Goal: Information Seeking & Learning: Learn about a topic

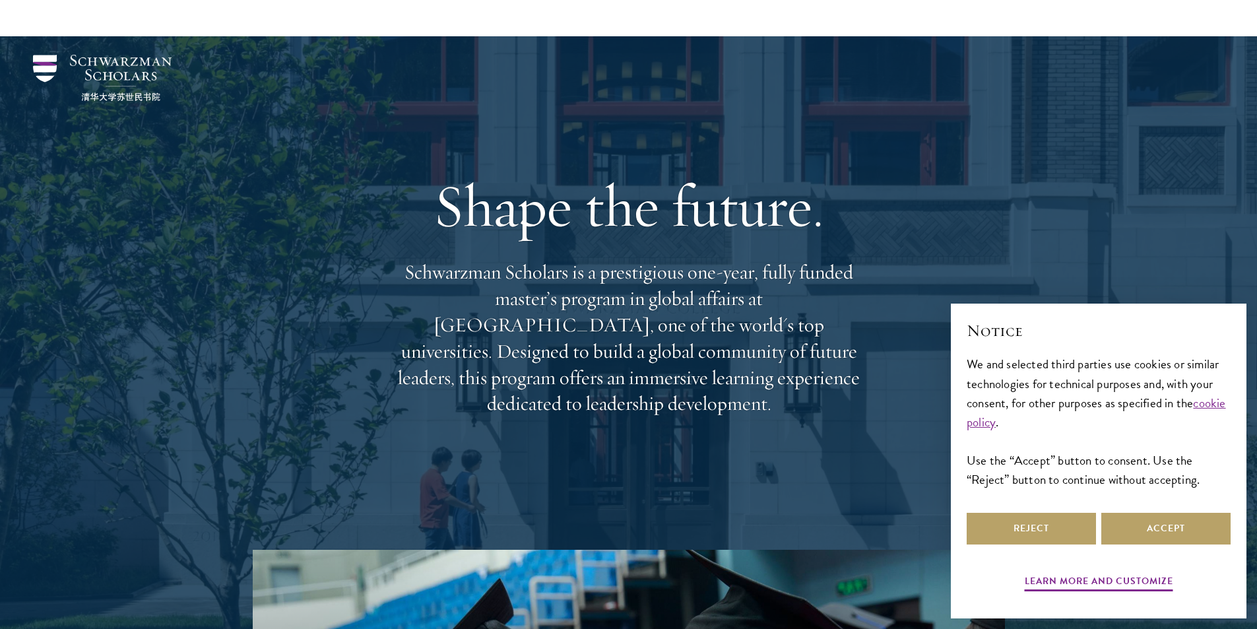
scroll to position [528, 0]
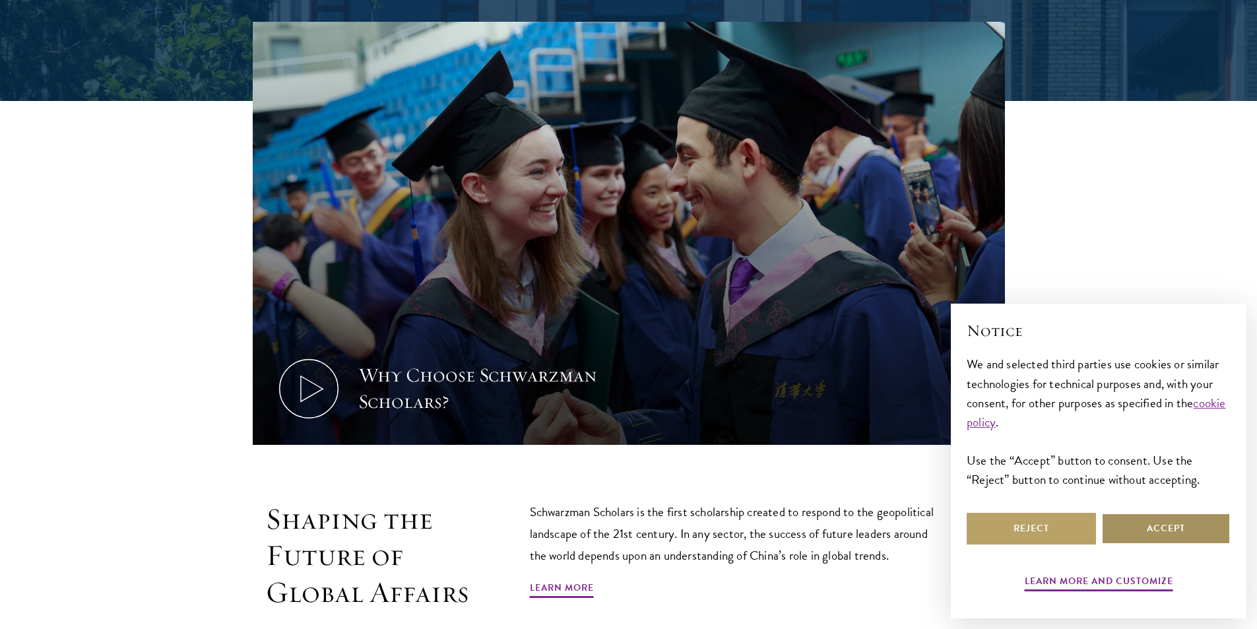
click at [1143, 531] on button "Accept" at bounding box center [1165, 529] width 129 height 32
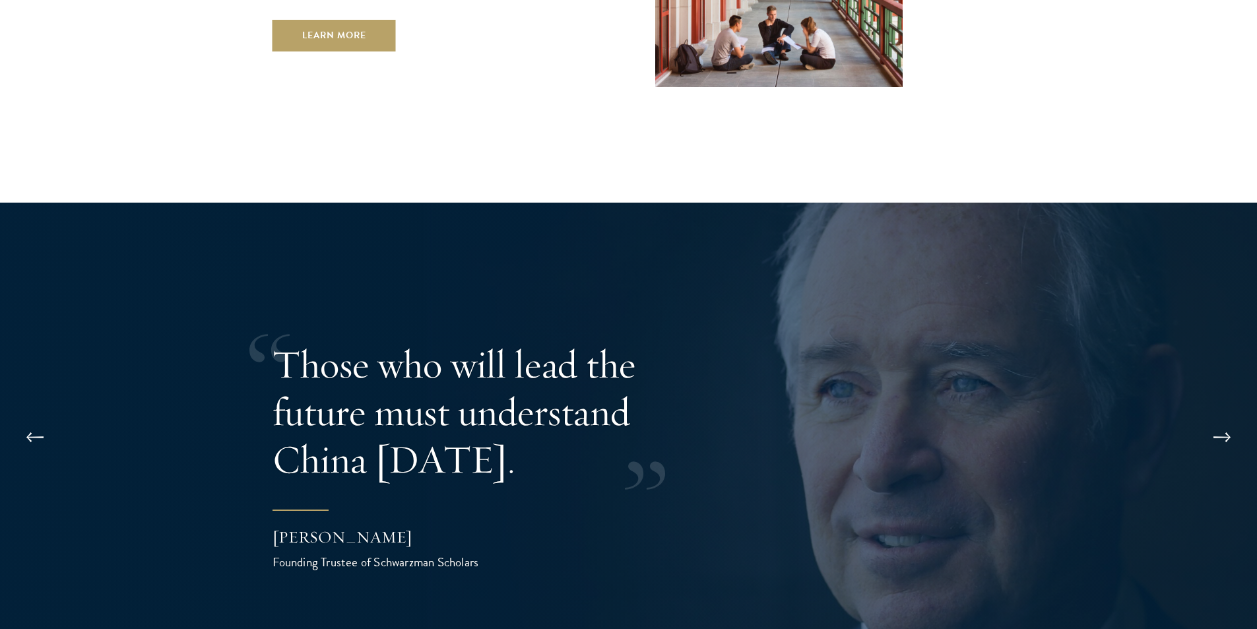
scroll to position [2508, 0]
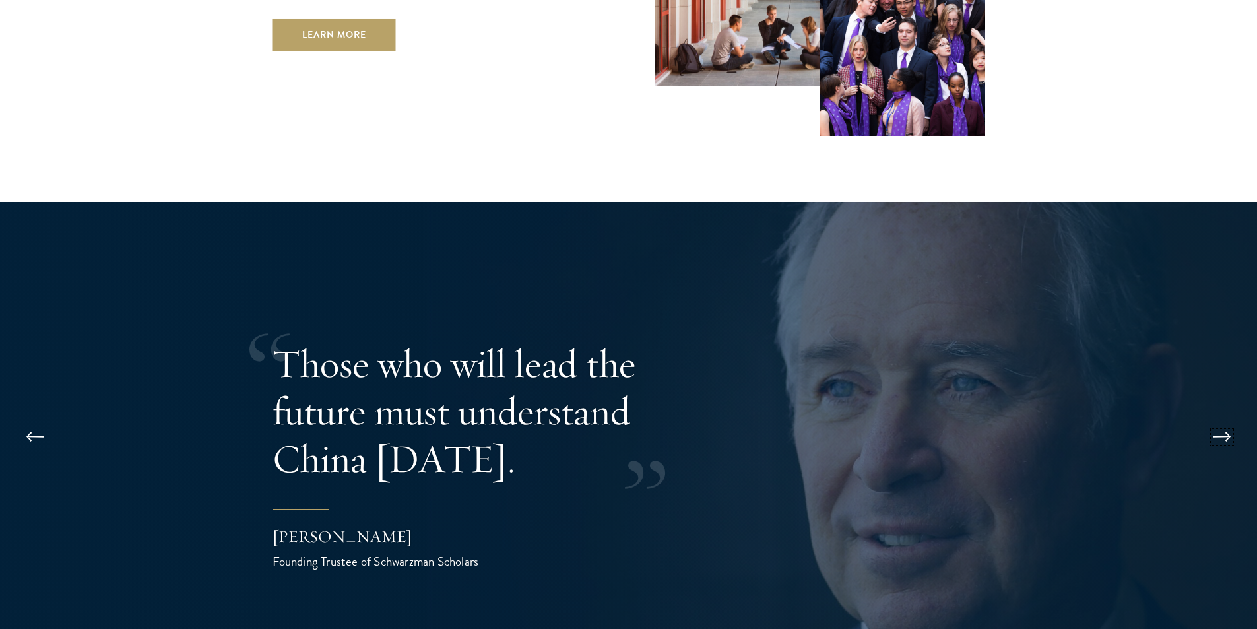
click at [1219, 418] on button at bounding box center [1222, 436] width 44 height 37
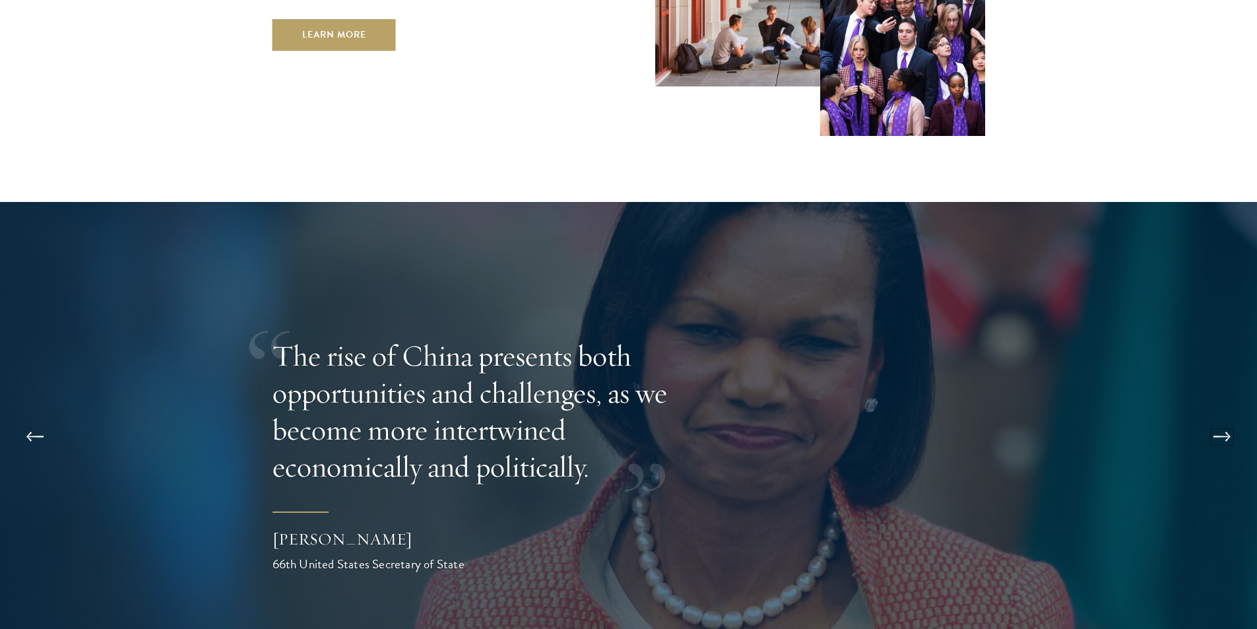
click at [1219, 418] on button at bounding box center [1222, 436] width 44 height 37
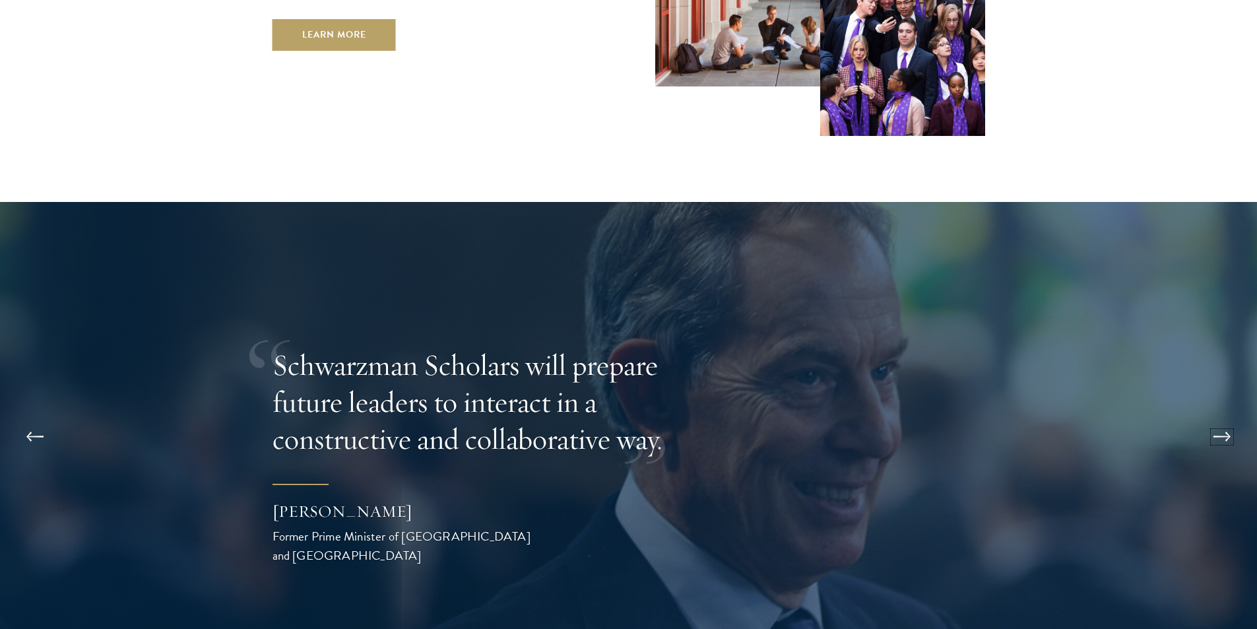
click at [1219, 418] on button at bounding box center [1222, 436] width 44 height 37
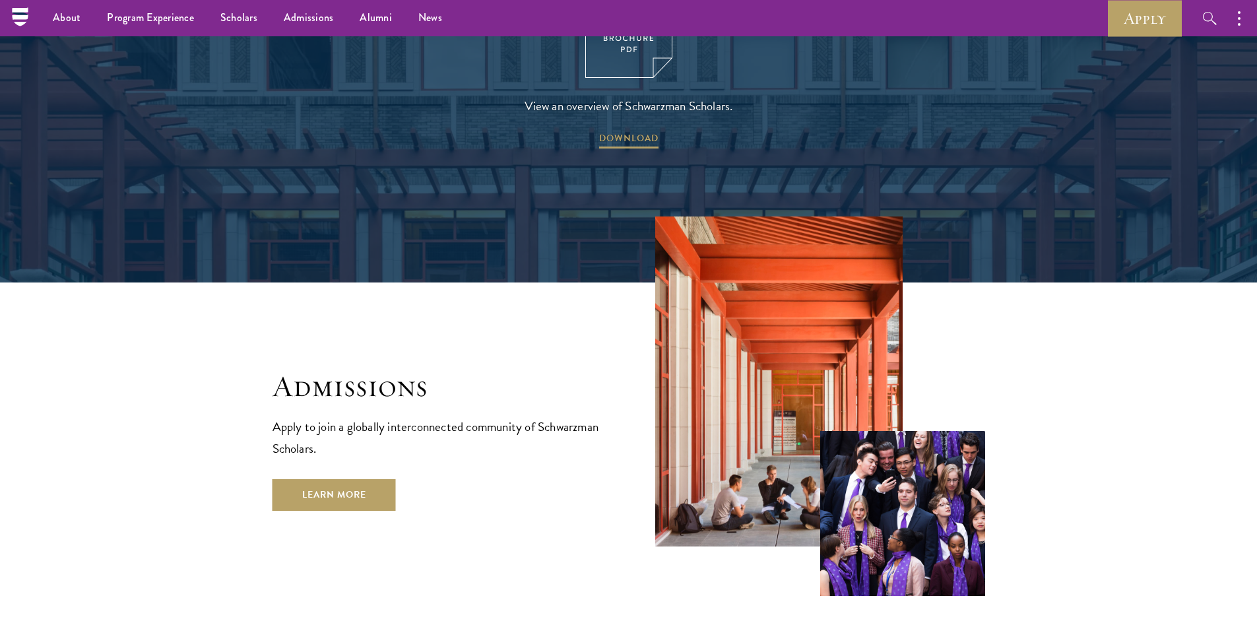
scroll to position [2046, 0]
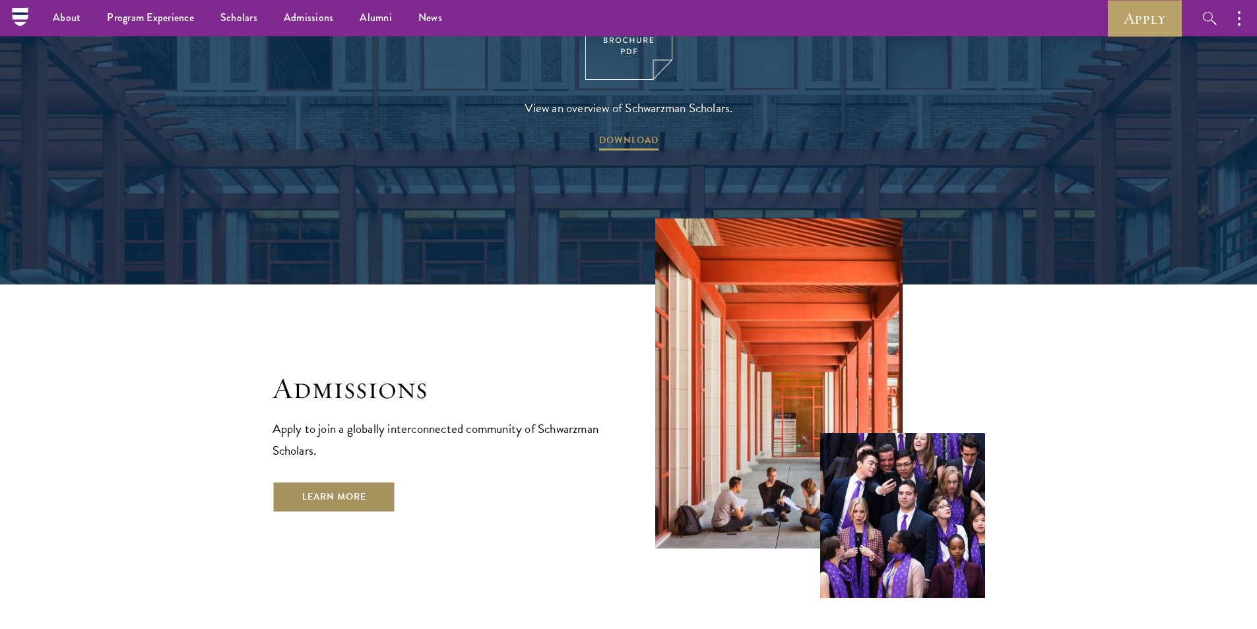
click at [302, 481] on link "Learn More" at bounding box center [334, 497] width 123 height 32
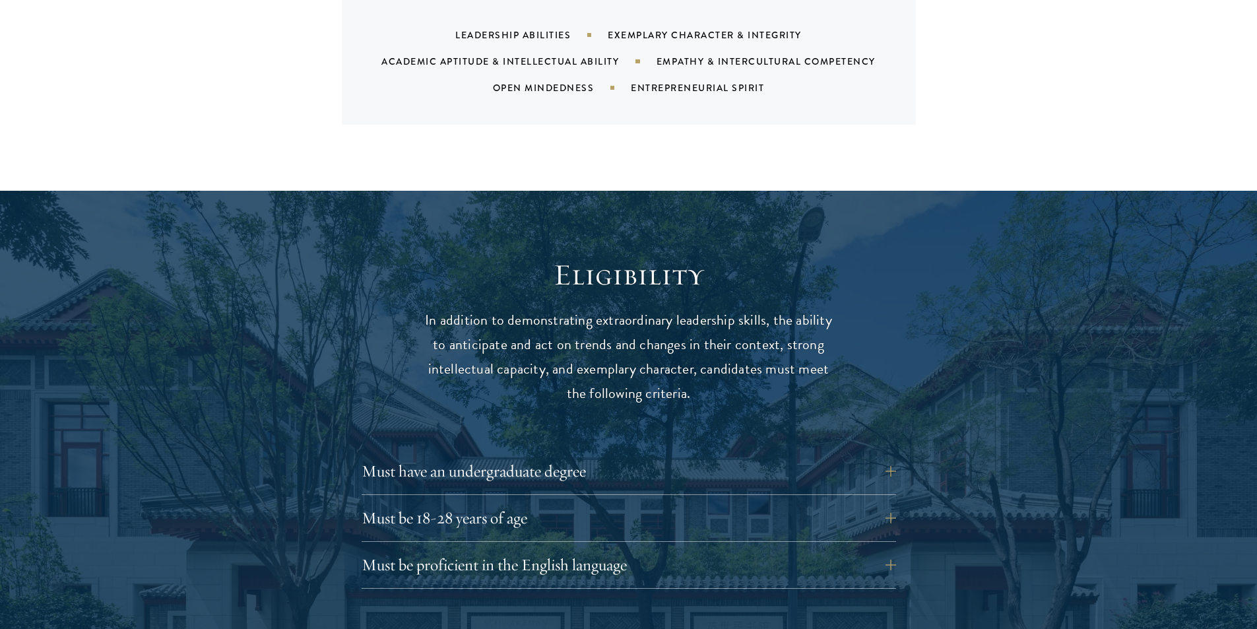
scroll to position [1518, 0]
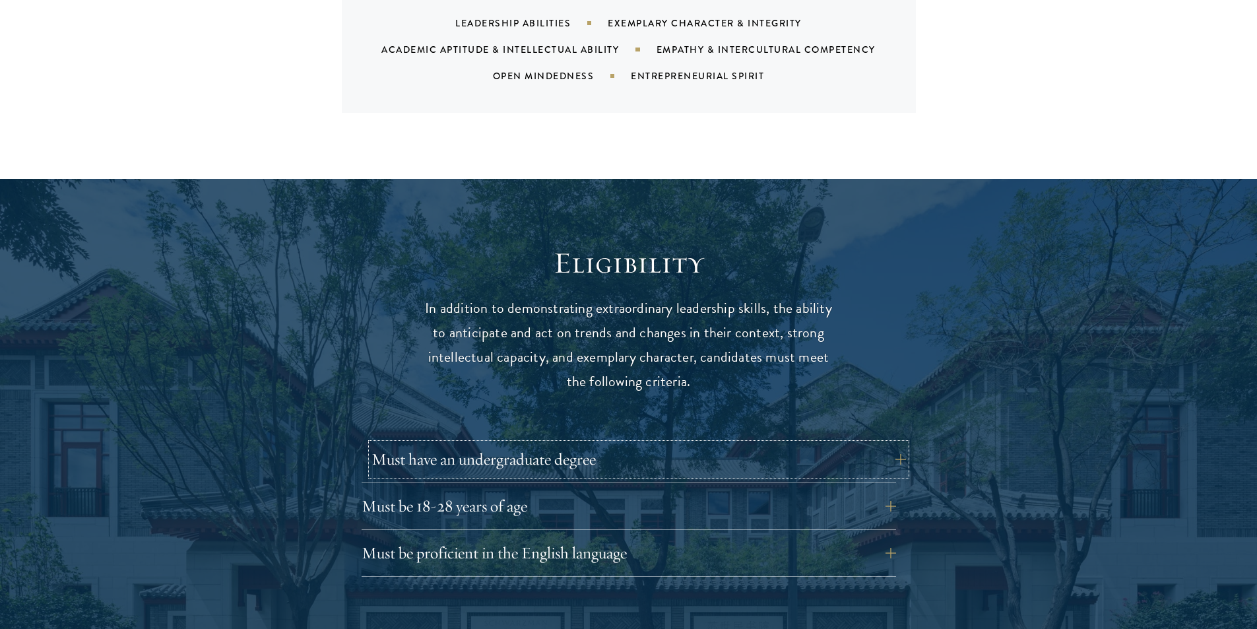
click at [895, 456] on button "Must have an undergraduate degree" at bounding box center [639, 459] width 534 height 32
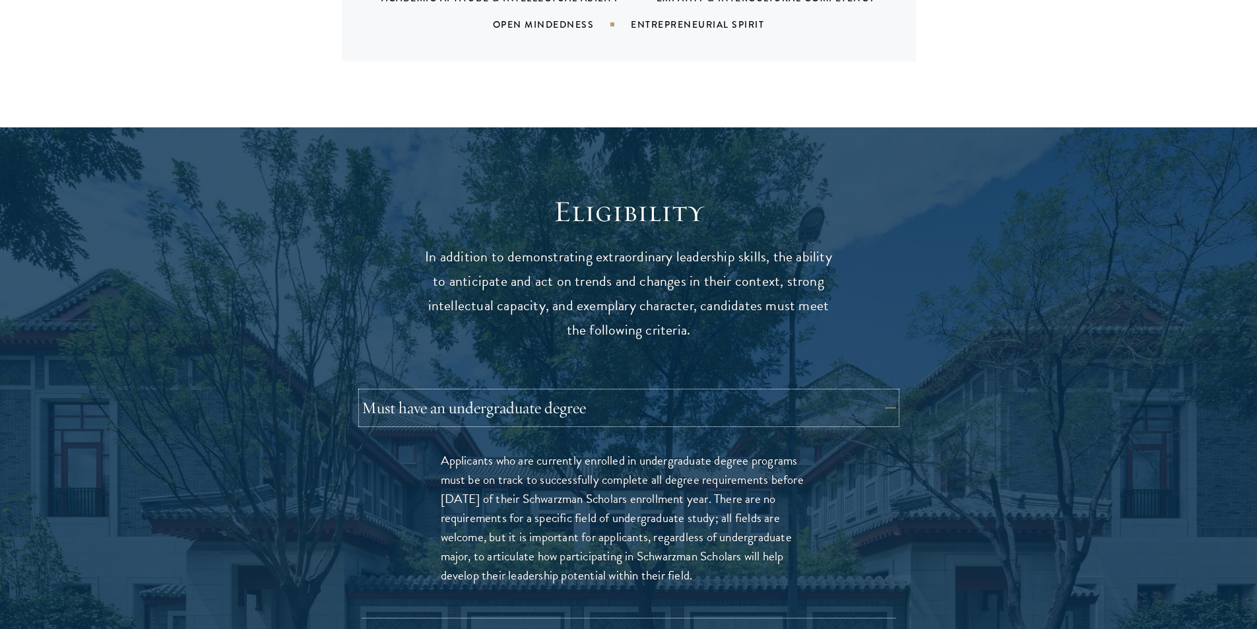
scroll to position [1650, 0]
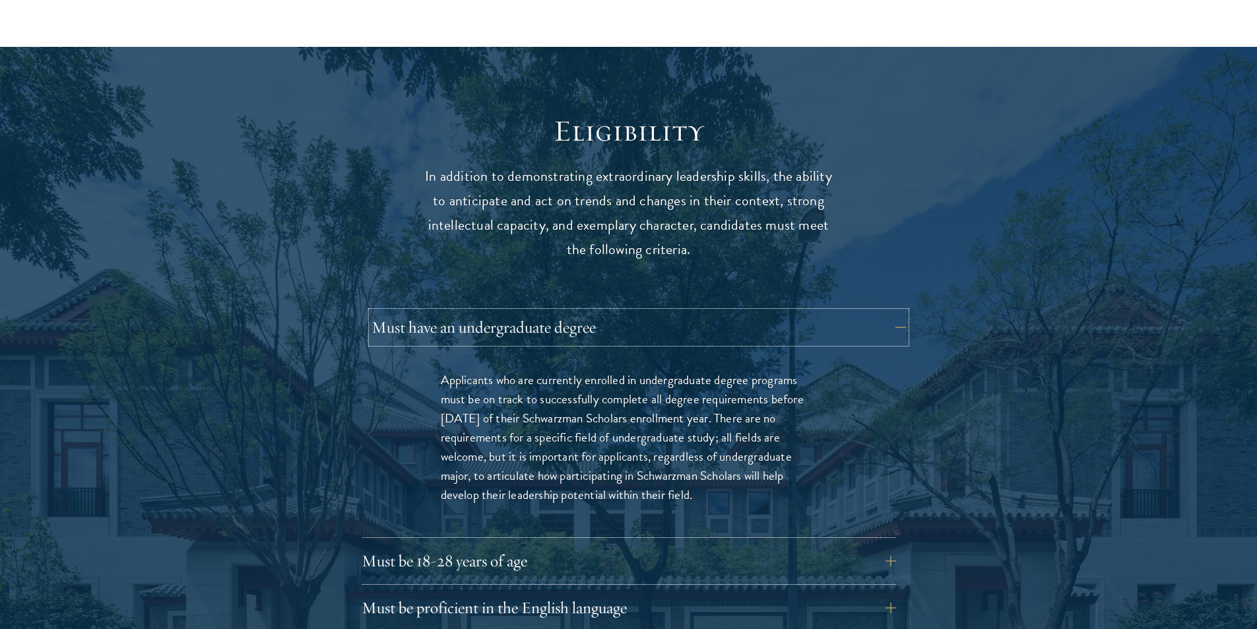
click at [893, 325] on button "Must have an undergraduate degree" at bounding box center [639, 327] width 534 height 32
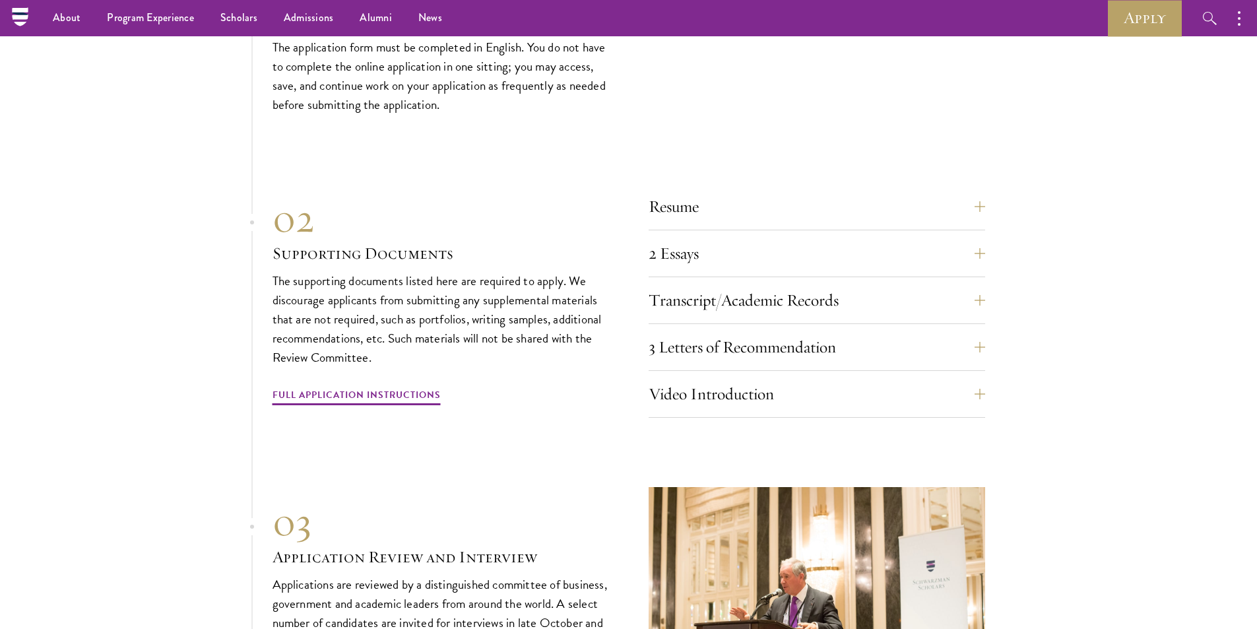
scroll to position [4223, 0]
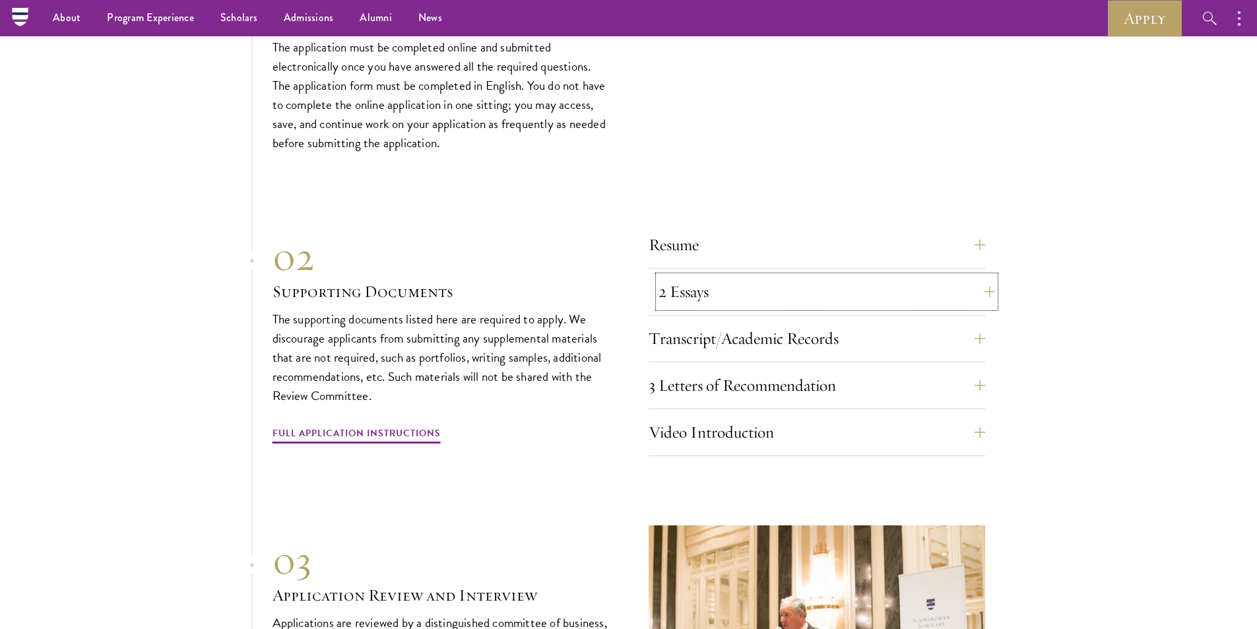
click at [976, 304] on button "2 Essays" at bounding box center [827, 292] width 337 height 32
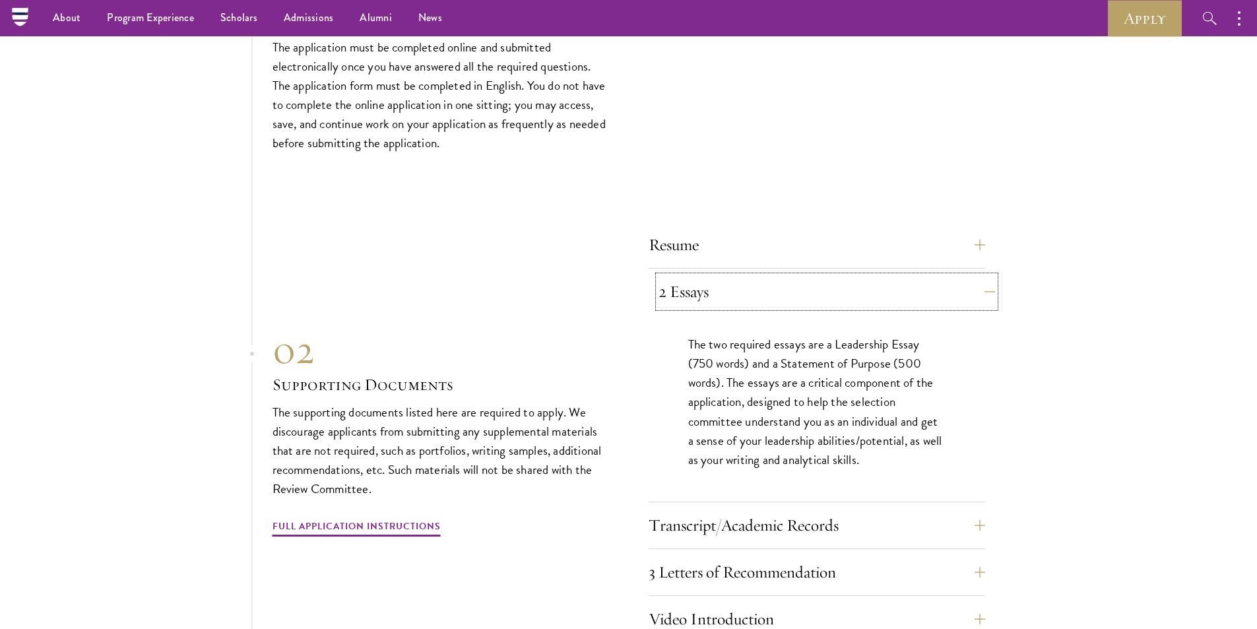
click at [977, 306] on button "2 Essays" at bounding box center [827, 292] width 337 height 32
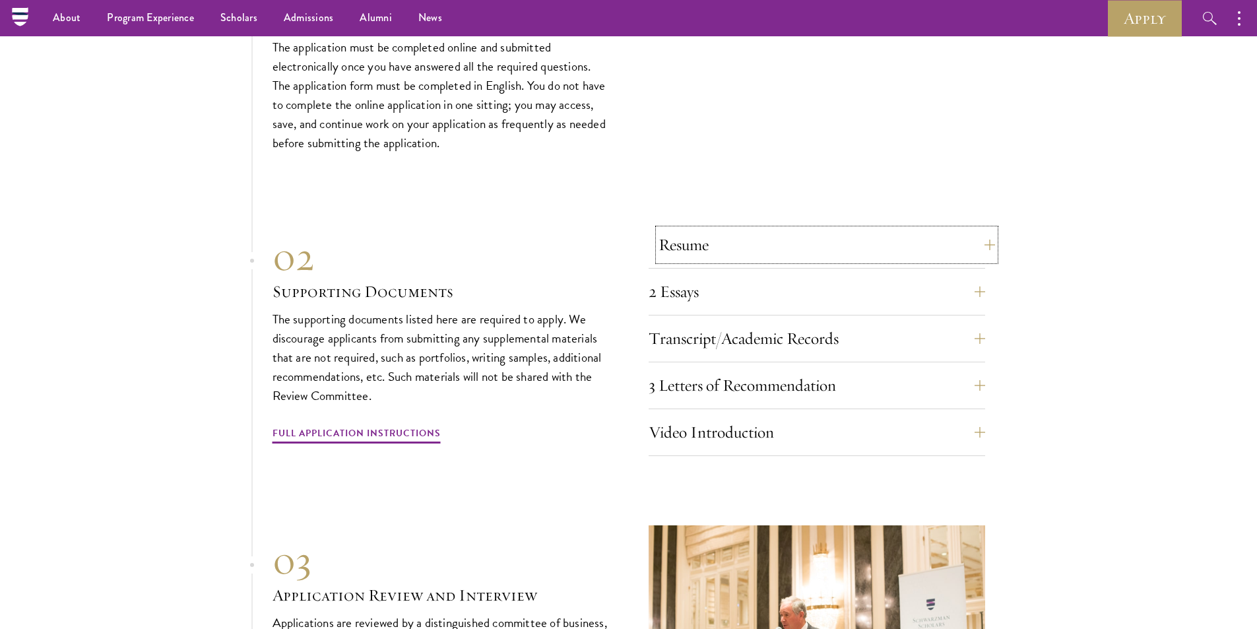
click at [976, 261] on button "Resume" at bounding box center [827, 245] width 337 height 32
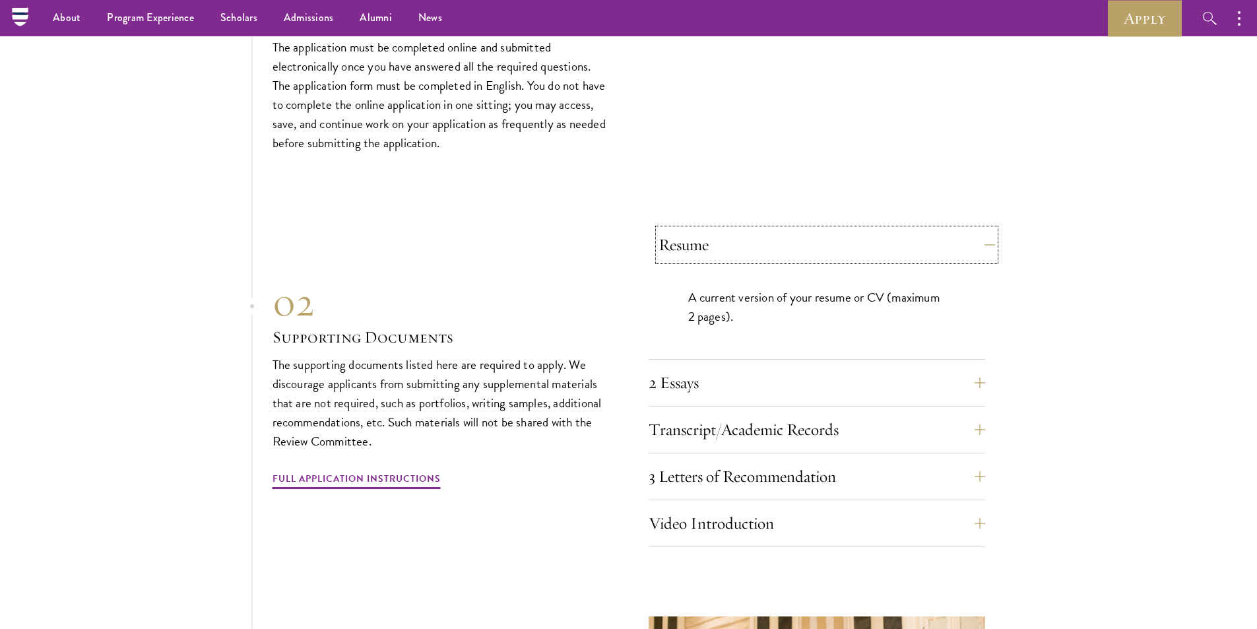
click at [976, 261] on button "Resume" at bounding box center [827, 245] width 337 height 32
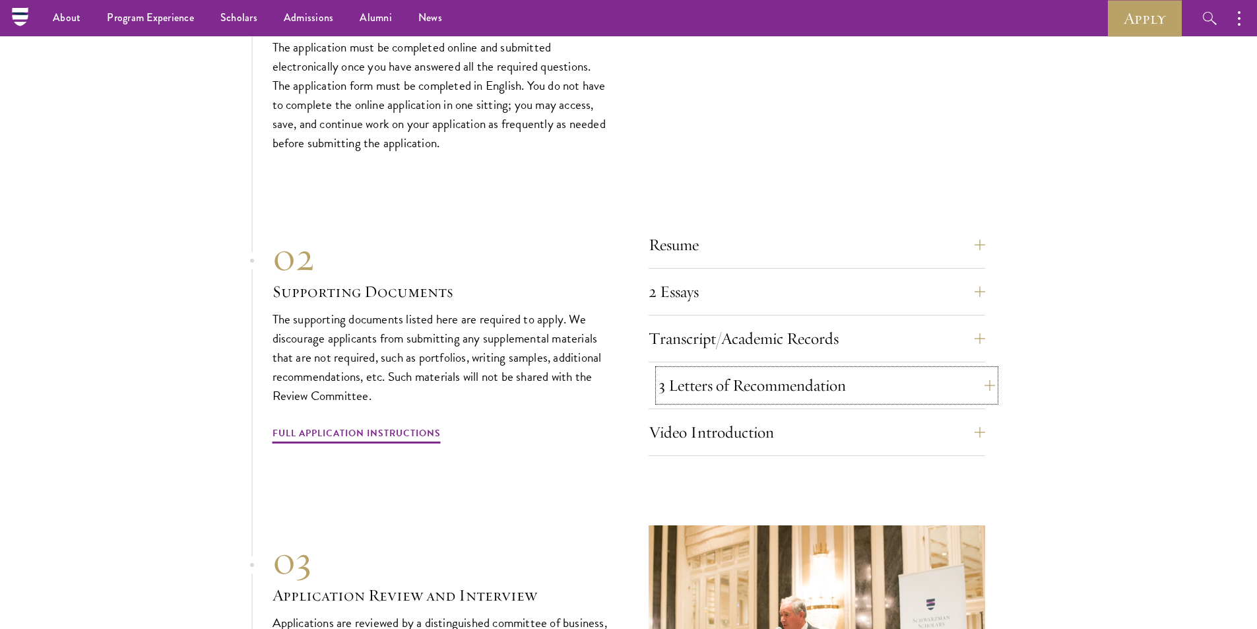
click at [984, 401] on button "3 Letters of Recommendation" at bounding box center [827, 386] width 337 height 32
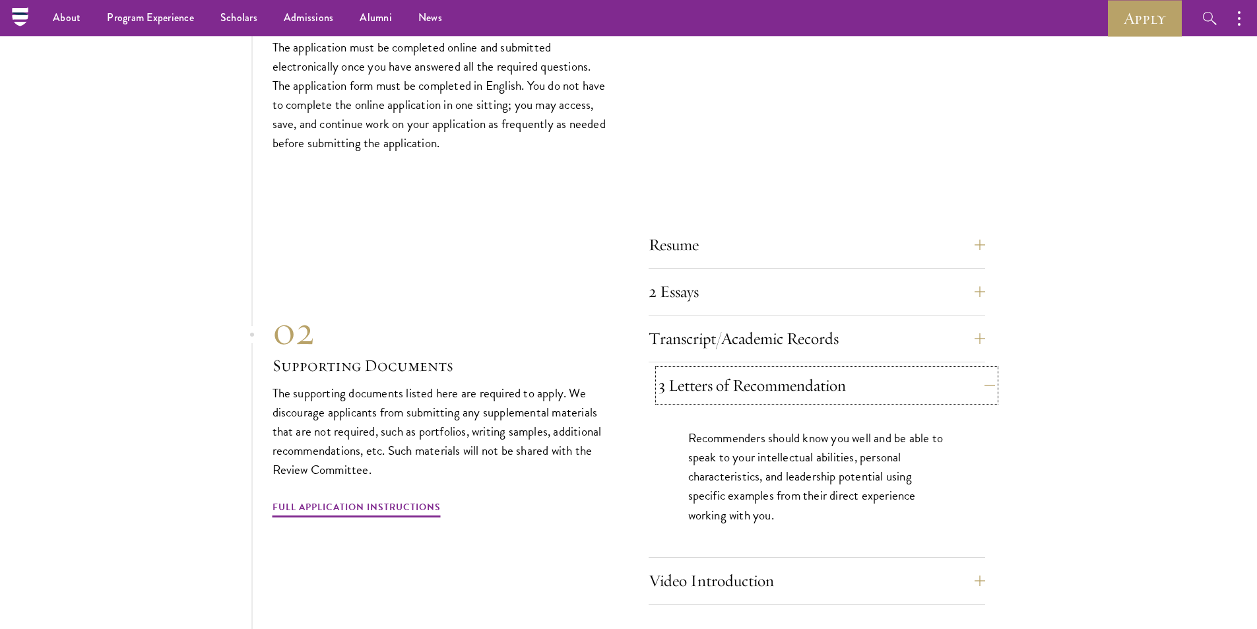
click at [984, 401] on button "3 Letters of Recommendation" at bounding box center [827, 386] width 337 height 32
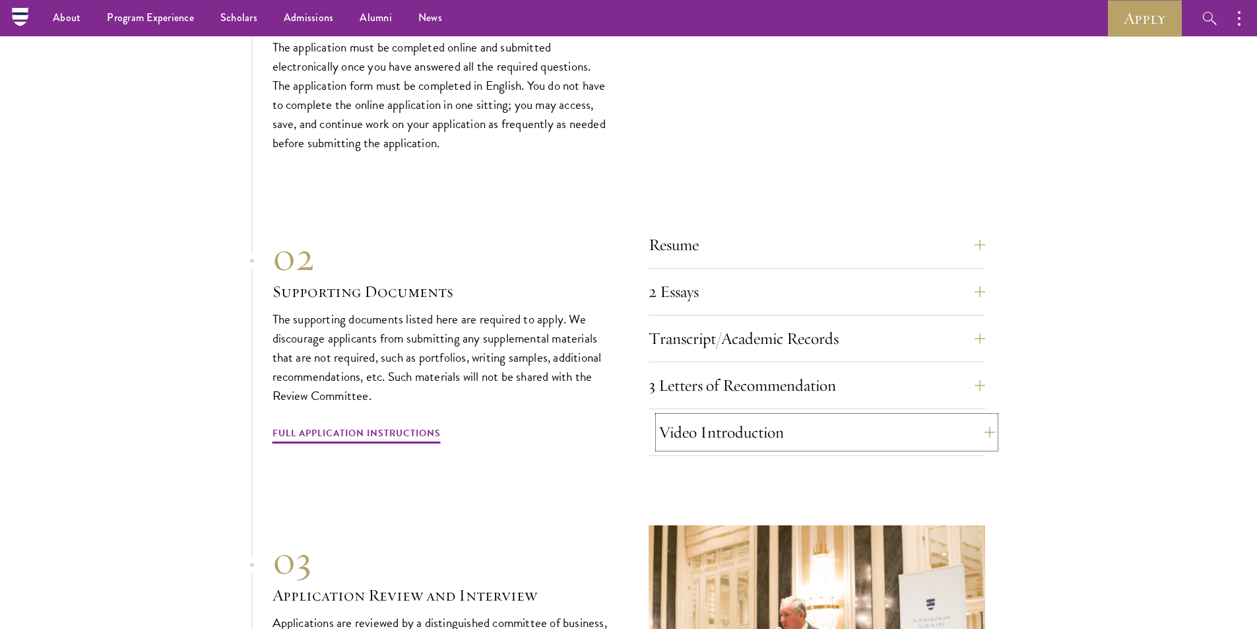
click at [985, 441] on button "Video Introduction" at bounding box center [827, 432] width 337 height 32
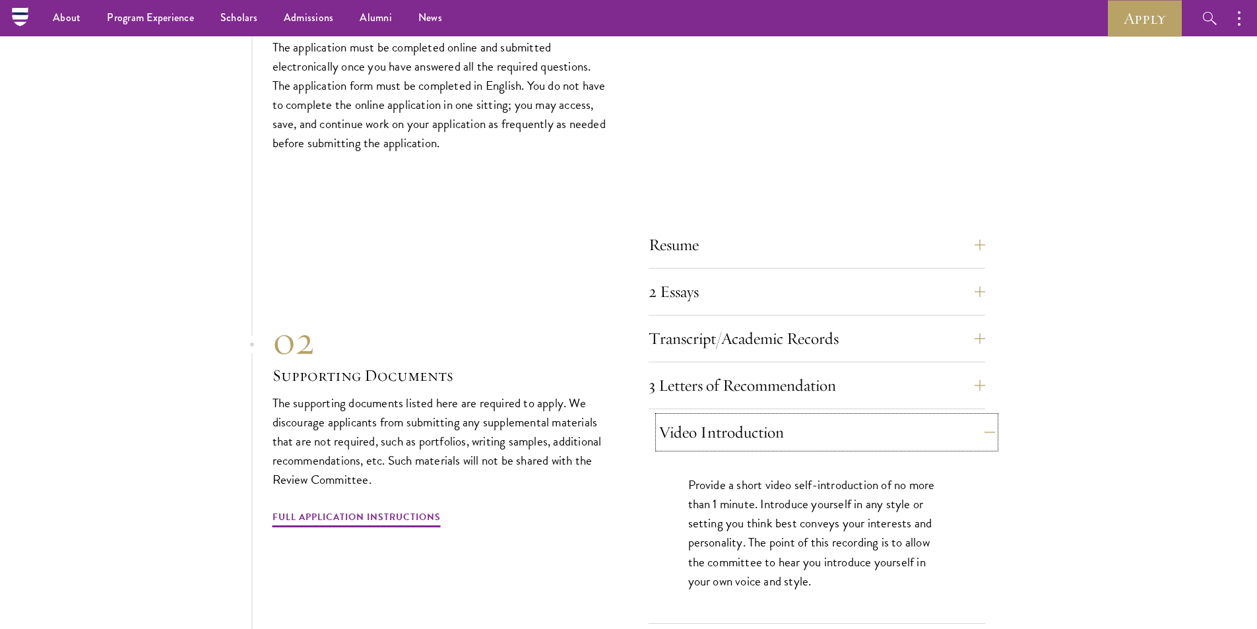
click at [985, 441] on button "Video Introduction" at bounding box center [827, 432] width 337 height 32
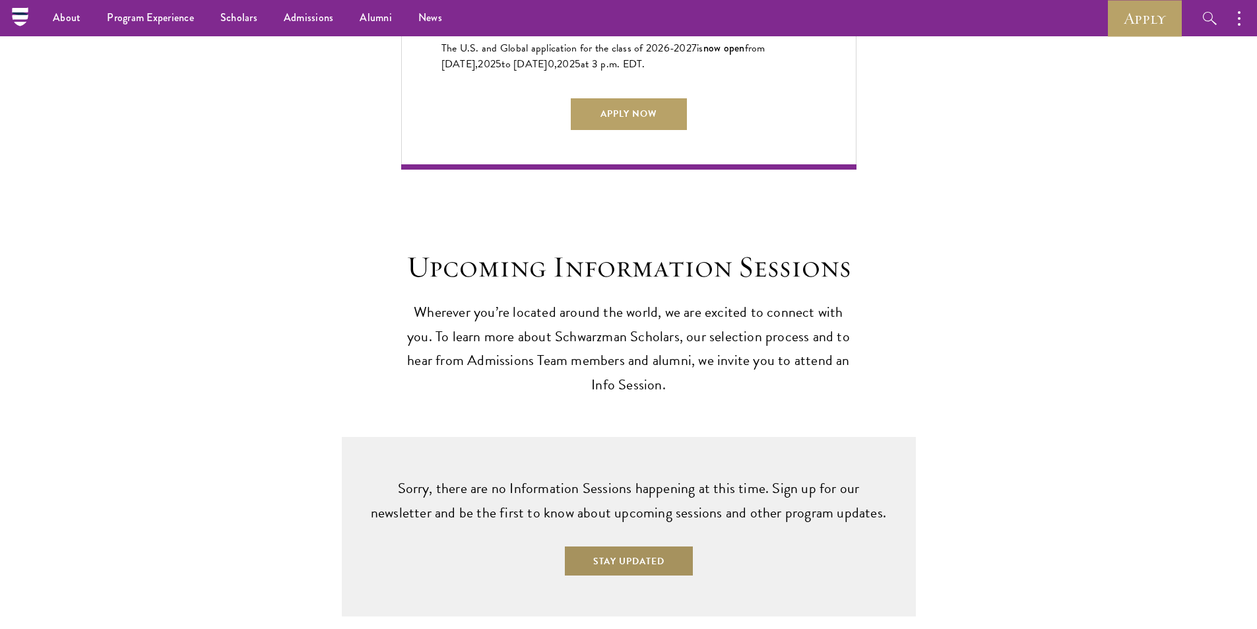
scroll to position [3167, 0]
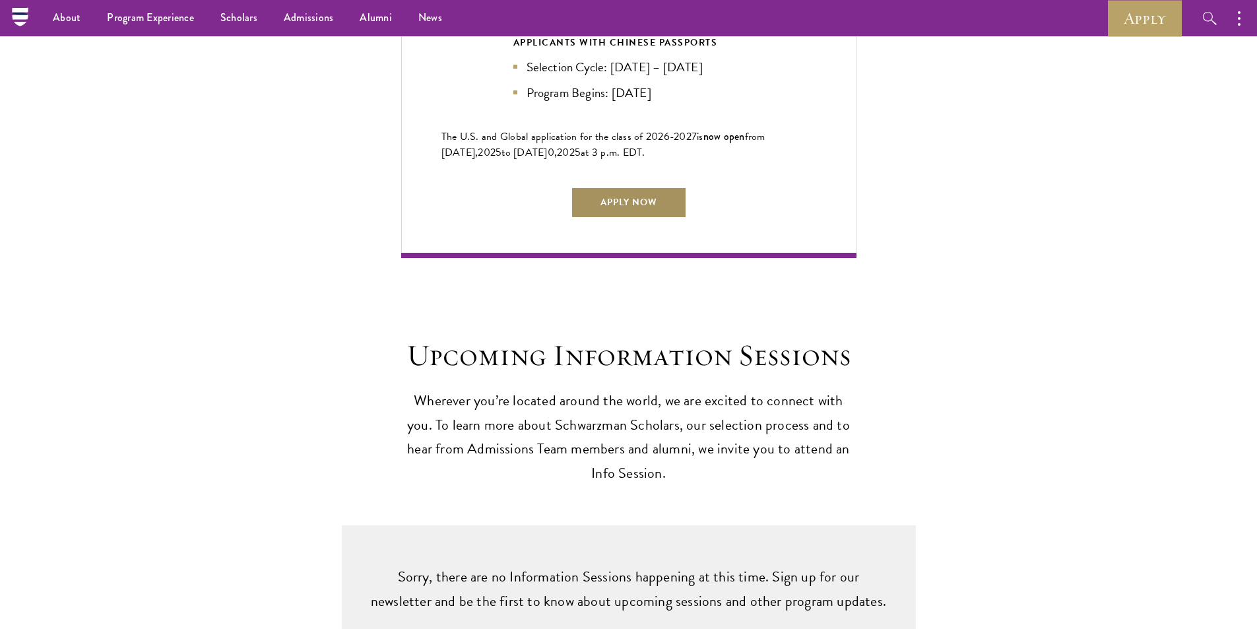
click at [603, 217] on link "Apply Now" at bounding box center [629, 203] width 116 height 32
click at [256, 26] on link "Scholars" at bounding box center [238, 18] width 63 height 36
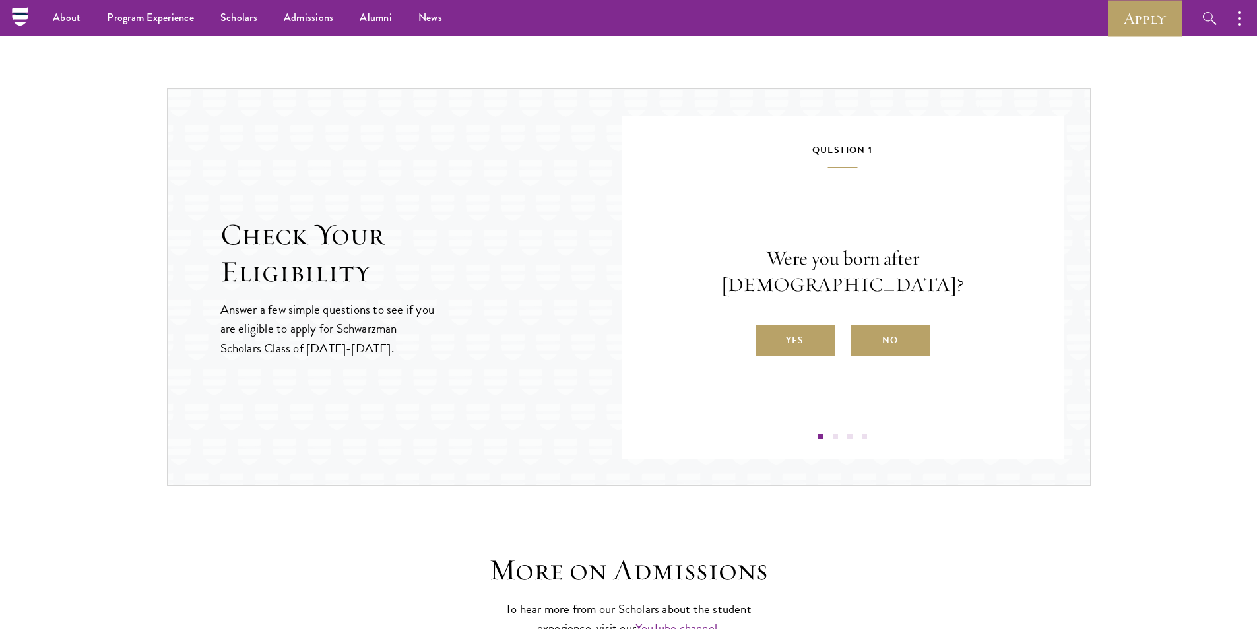
scroll to position [1197, 0]
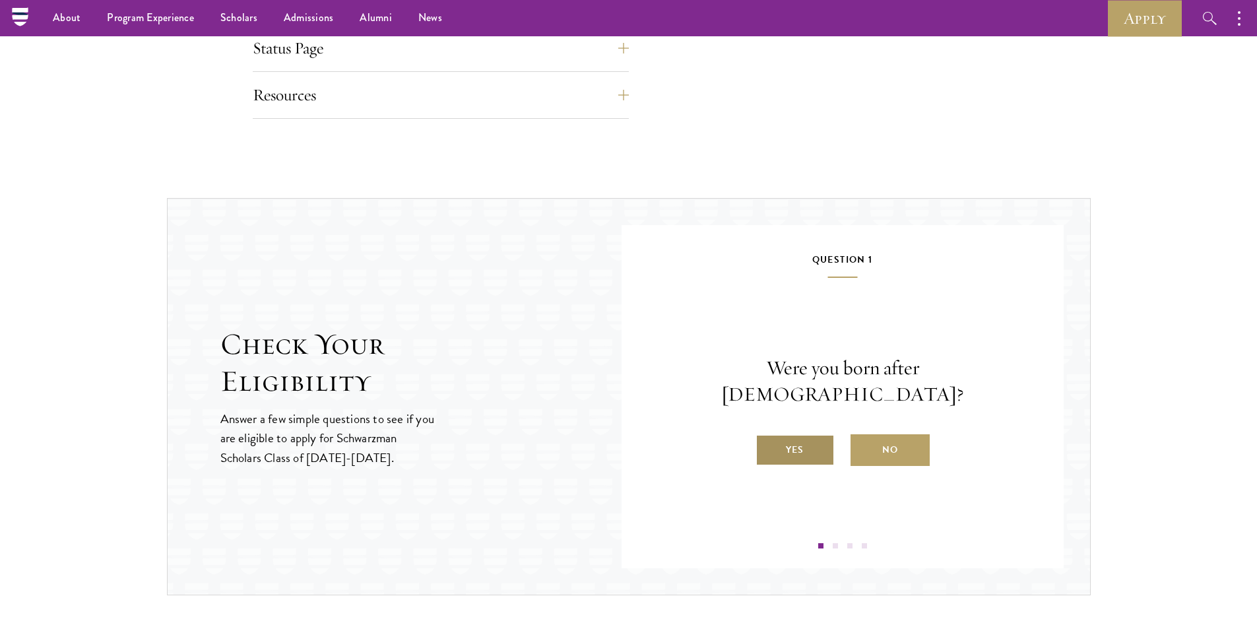
click at [791, 435] on label "Yes" at bounding box center [795, 450] width 79 height 32
click at [767, 436] on input "Yes" at bounding box center [762, 442] width 12 height 12
click at [790, 443] on label "Yes" at bounding box center [795, 450] width 79 height 32
click at [767, 443] on input "Yes" at bounding box center [762, 442] width 12 height 12
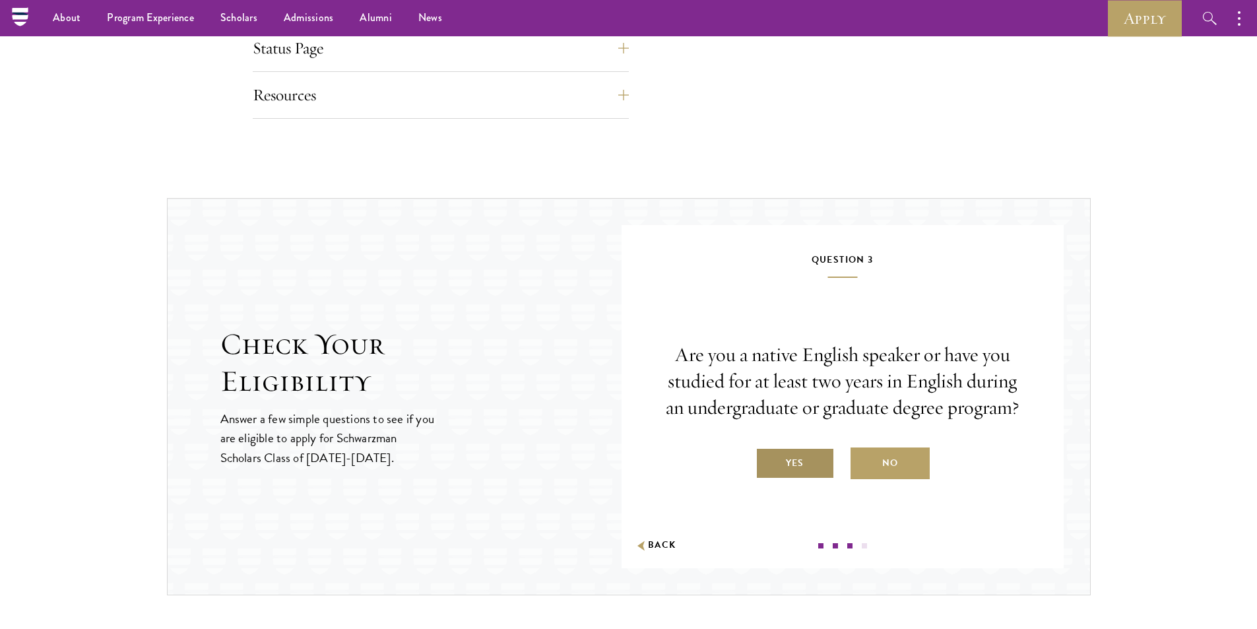
click at [789, 470] on label "Yes" at bounding box center [795, 463] width 79 height 32
click at [767, 461] on input "Yes" at bounding box center [762, 455] width 12 height 12
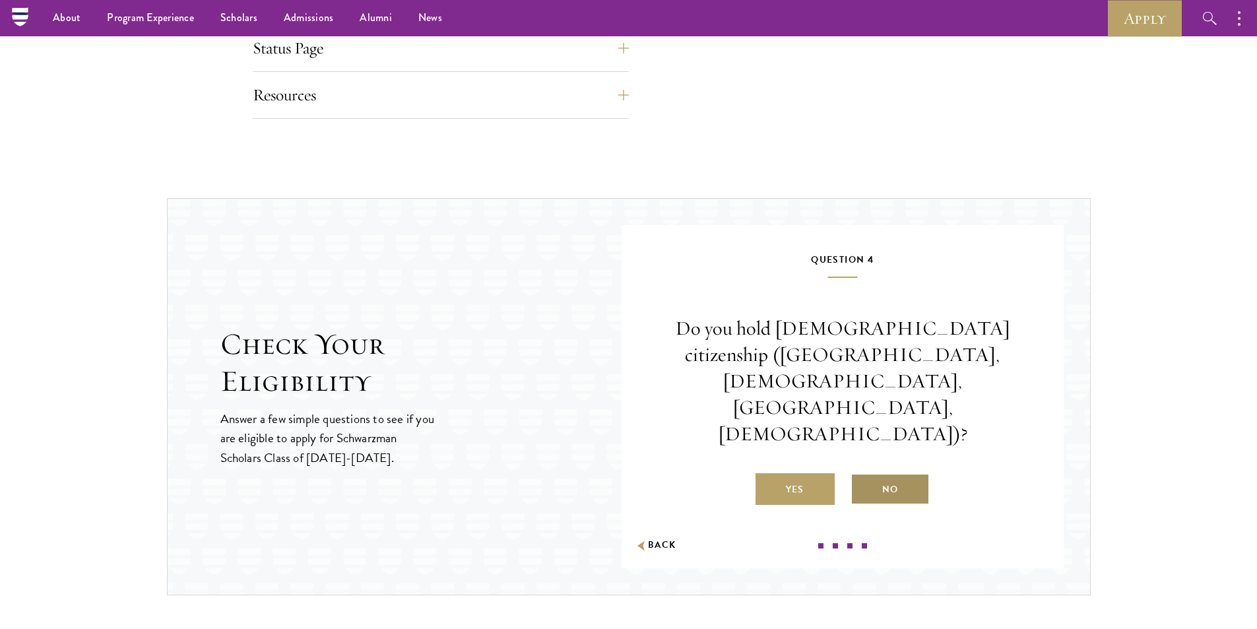
click at [873, 473] on label "No" at bounding box center [890, 489] width 79 height 32
click at [862, 475] on input "No" at bounding box center [857, 481] width 12 height 12
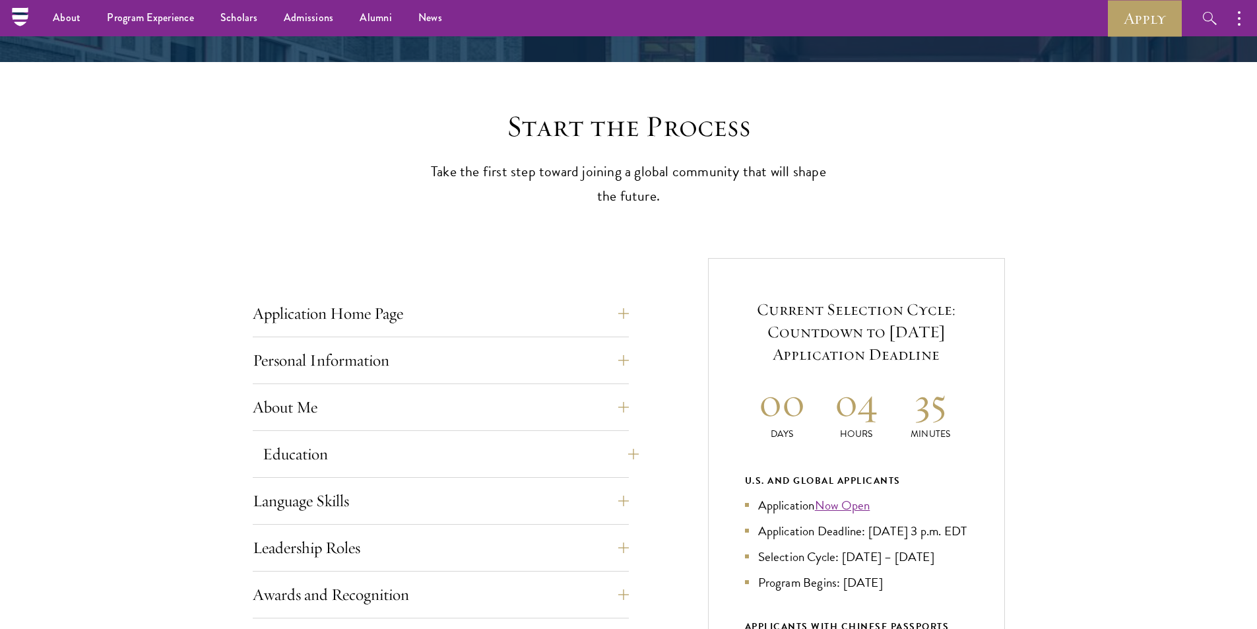
scroll to position [273, 0]
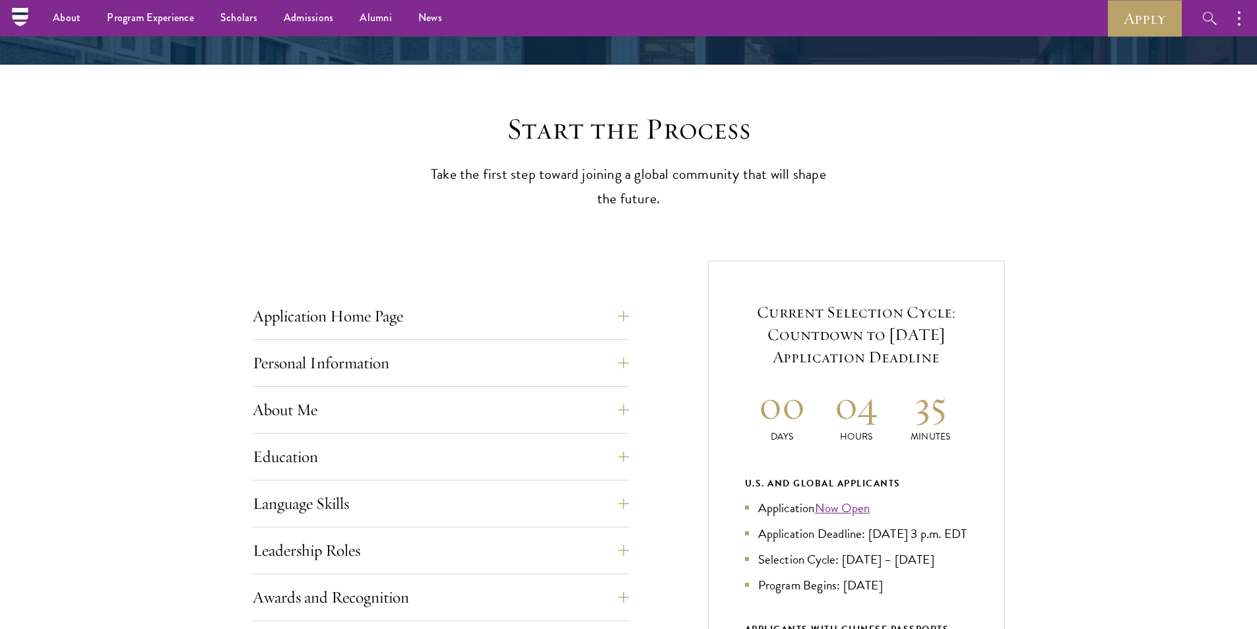
click at [626, 363] on button "Personal Information" at bounding box center [451, 363] width 376 height 32
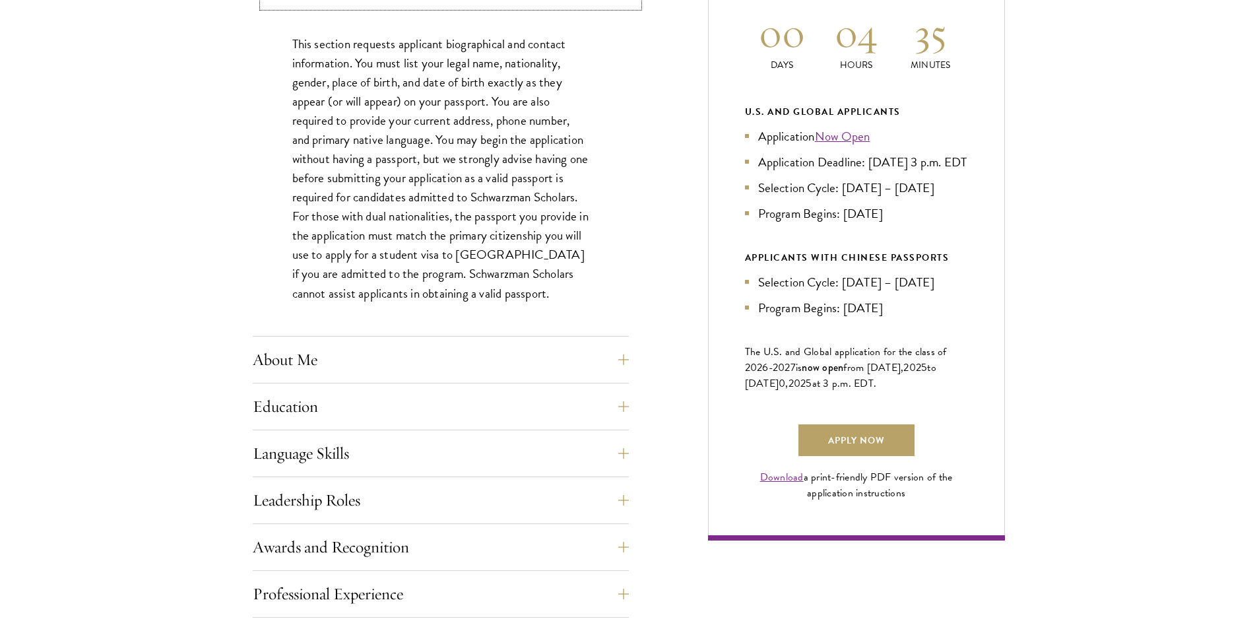
scroll to position [669, 0]
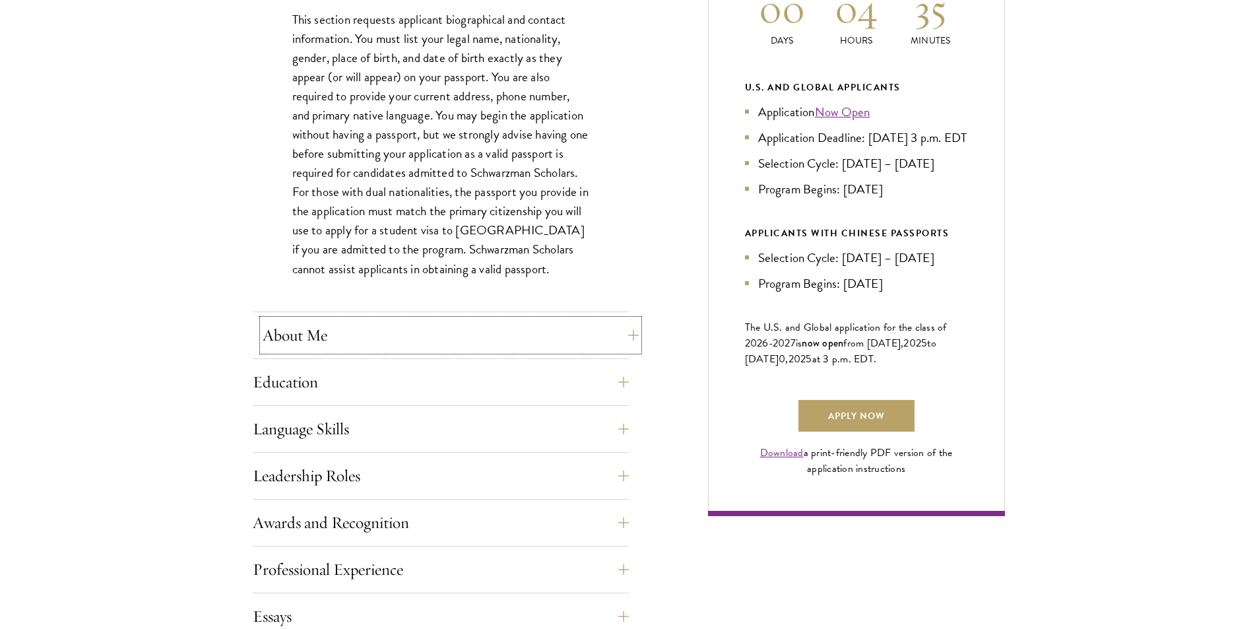
click at [616, 335] on button "About Me" at bounding box center [451, 335] width 376 height 32
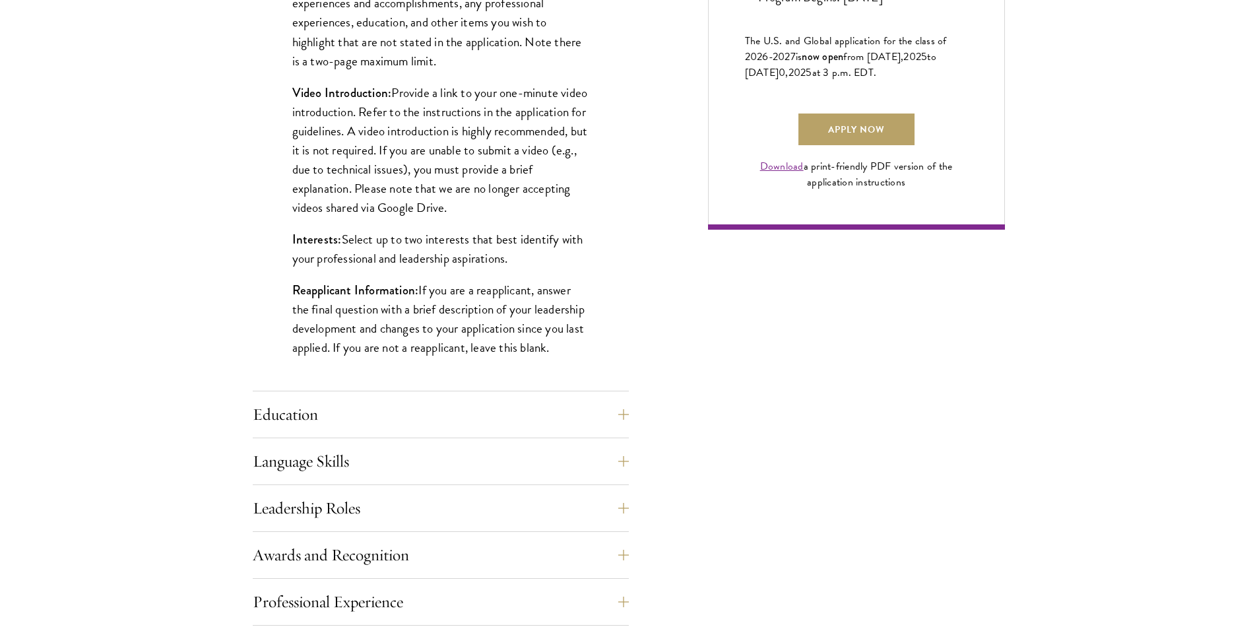
scroll to position [999, 0]
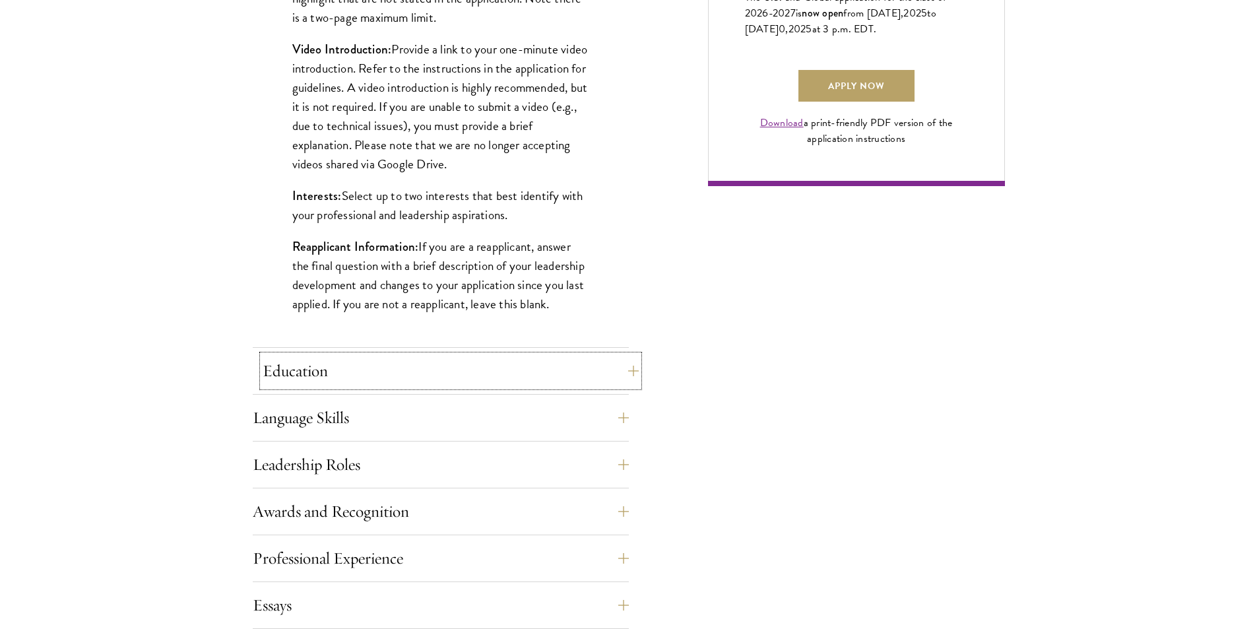
click at [622, 379] on button "Education" at bounding box center [451, 371] width 376 height 32
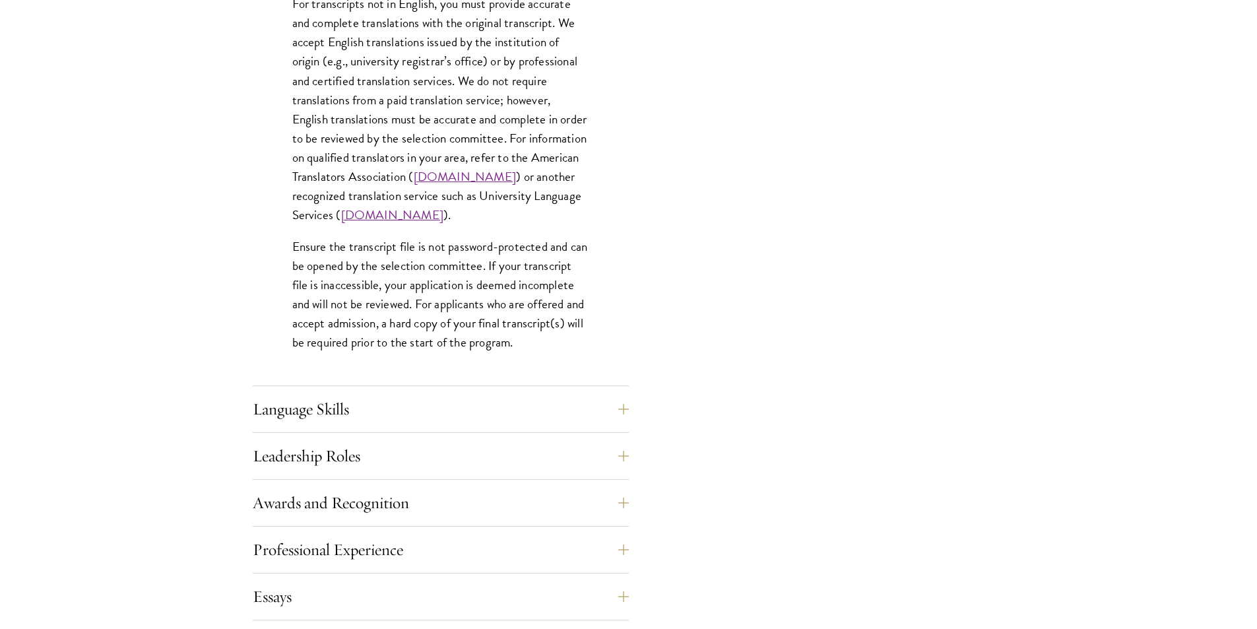
scroll to position [1923, 0]
click at [626, 408] on button "Language Skills" at bounding box center [451, 408] width 376 height 32
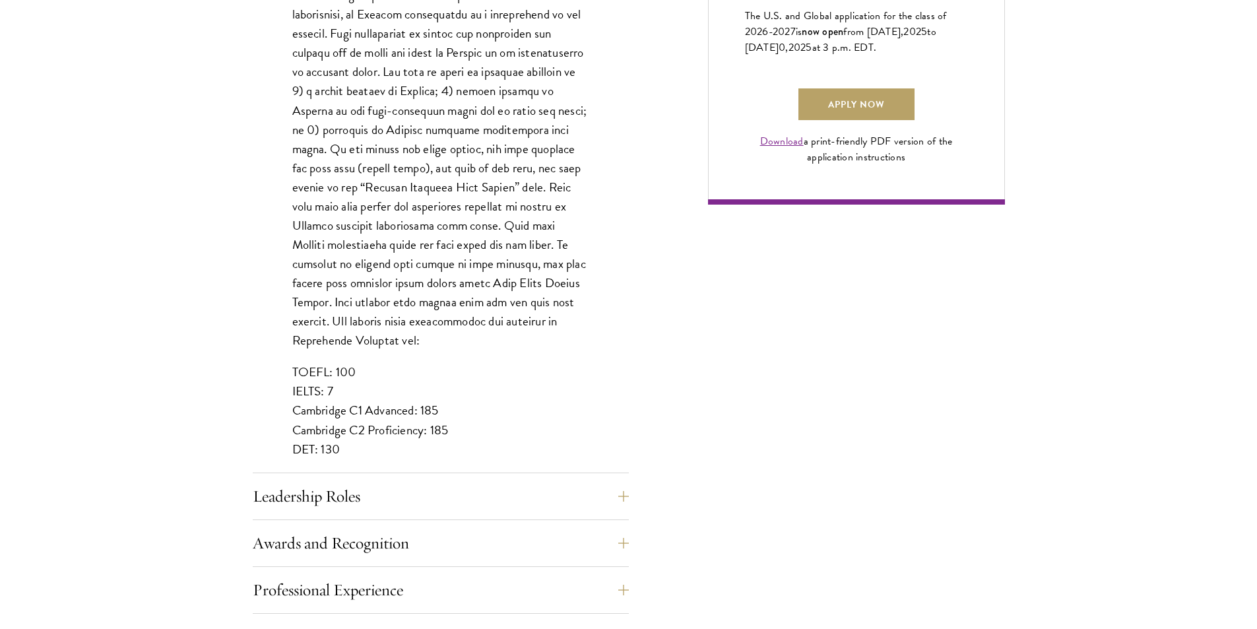
scroll to position [1263, 0]
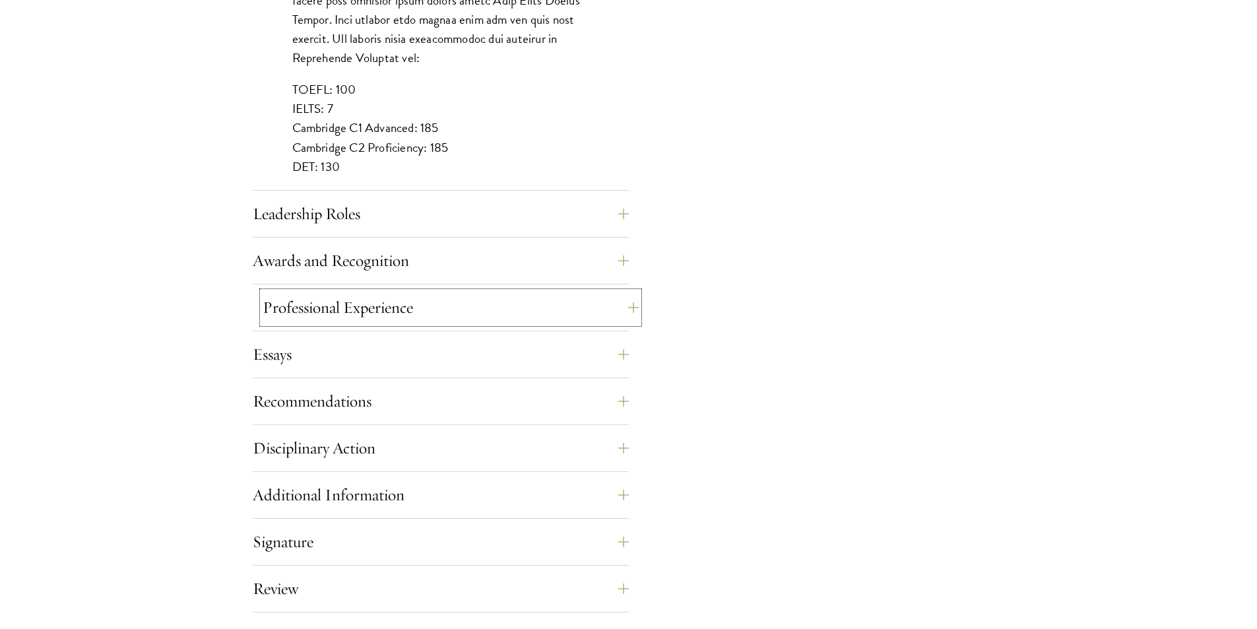
click at [626, 304] on button "Professional Experience" at bounding box center [451, 308] width 376 height 32
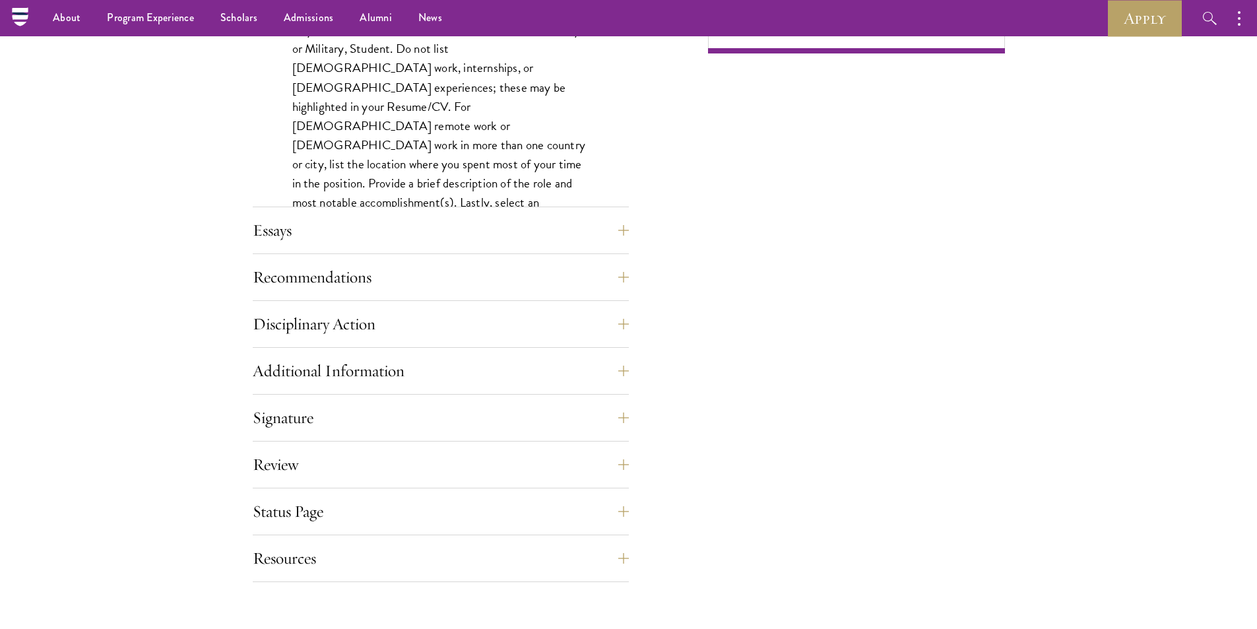
scroll to position [1131, 0]
click at [626, 283] on button "Recommendations" at bounding box center [451, 278] width 376 height 32
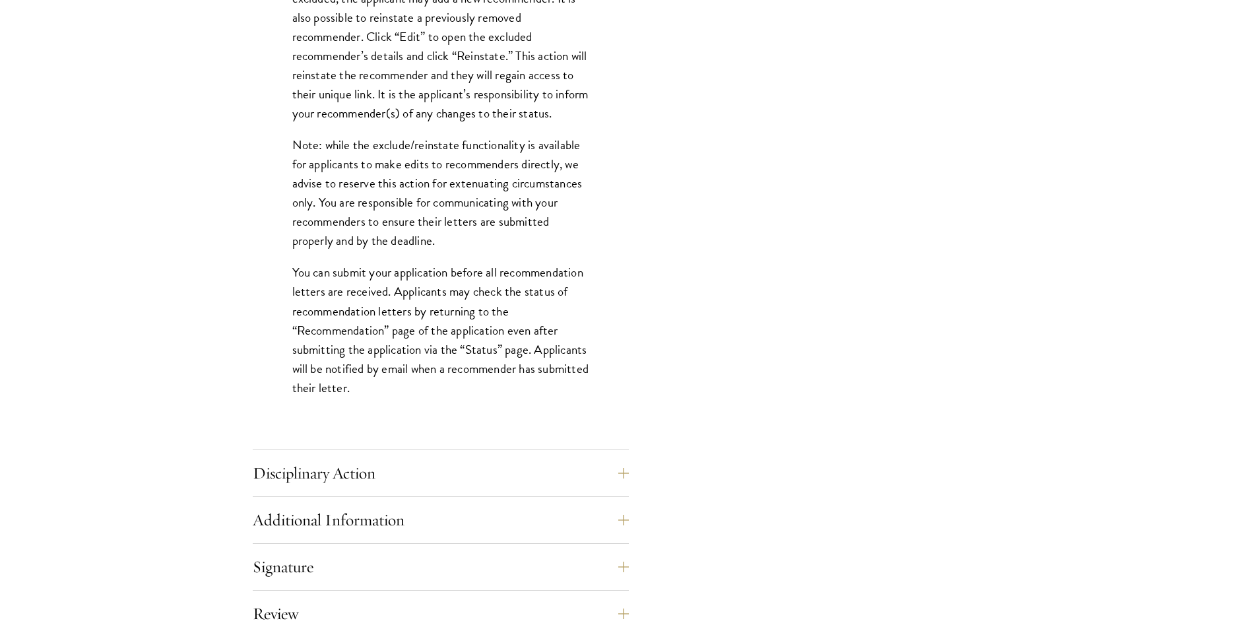
scroll to position [1923, 0]
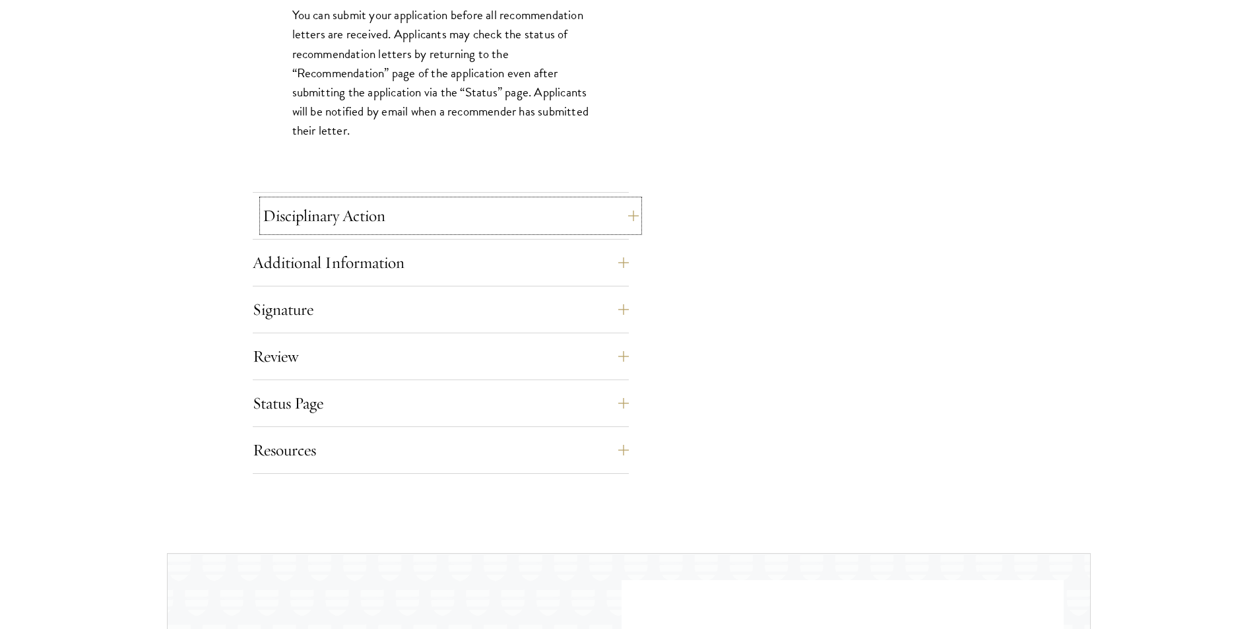
click at [626, 216] on button "Disciplinary Action" at bounding box center [451, 216] width 376 height 32
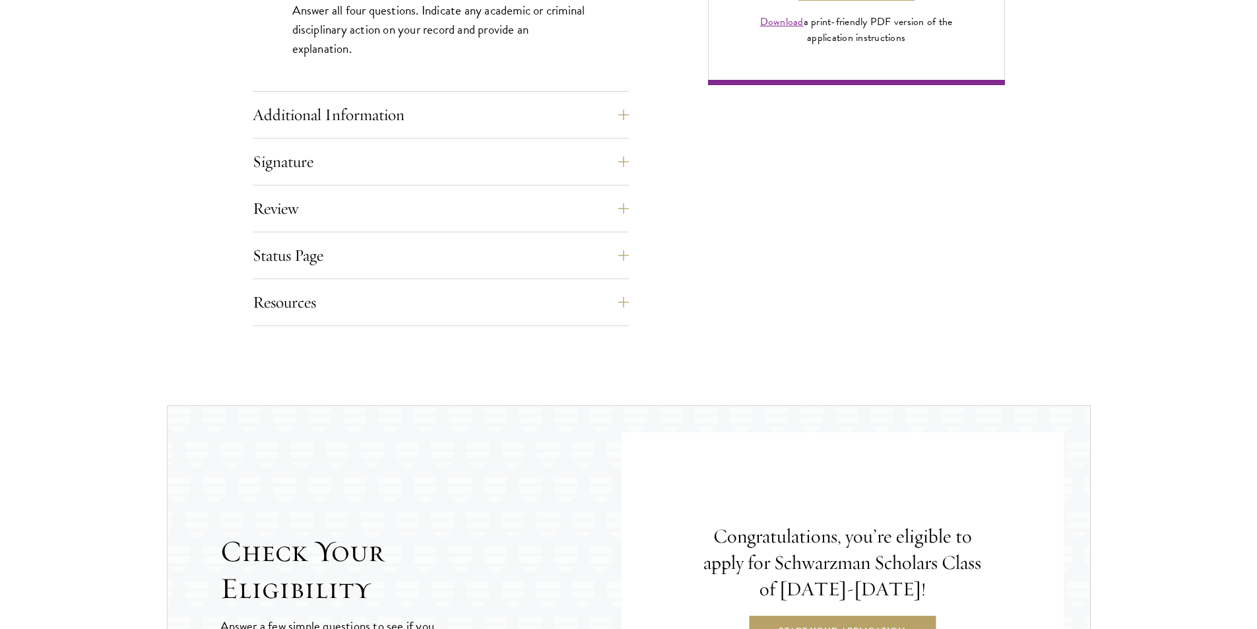
scroll to position [999, 0]
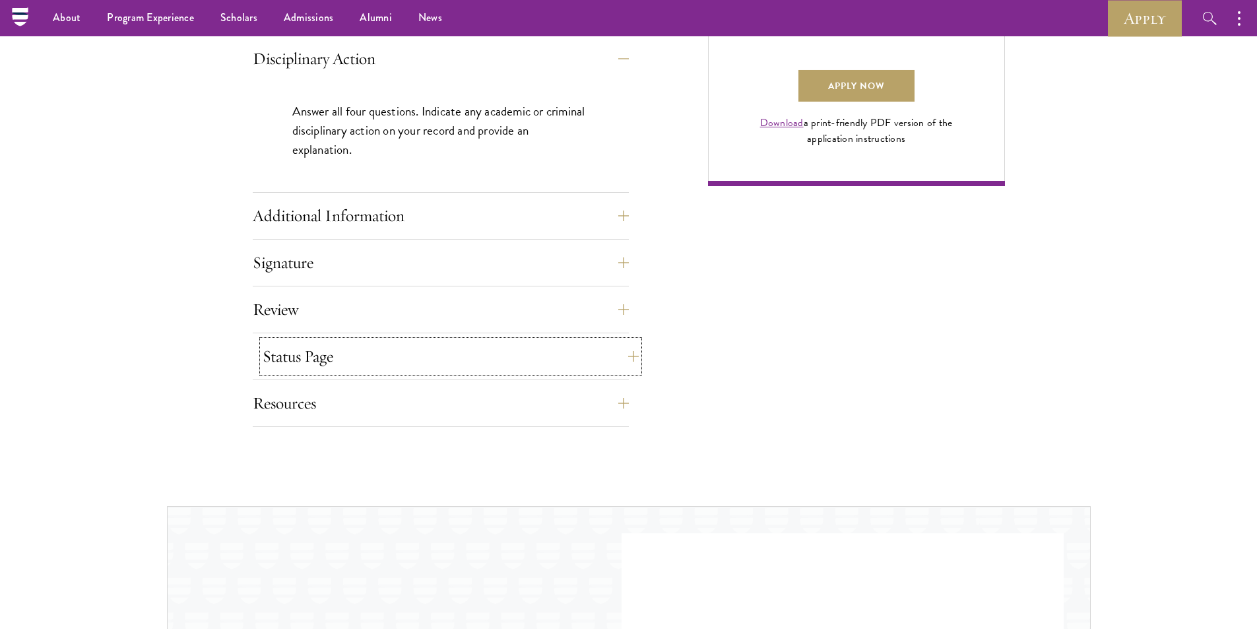
click at [620, 354] on button "Status Page" at bounding box center [451, 356] width 376 height 32
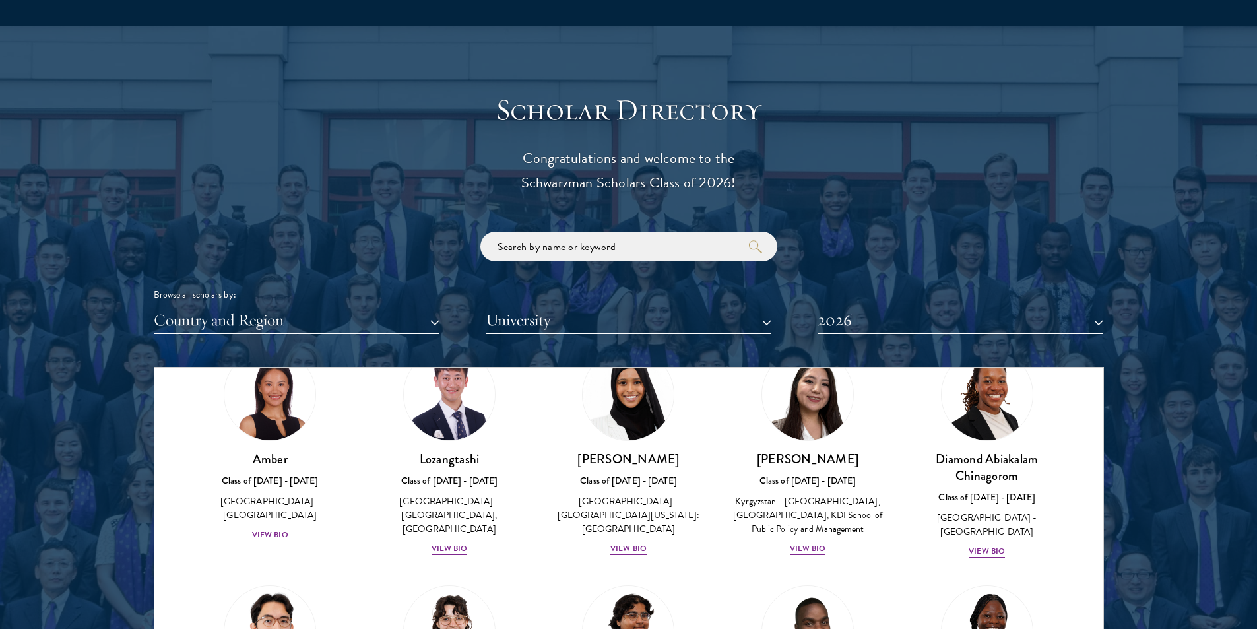
scroll to position [66, 0]
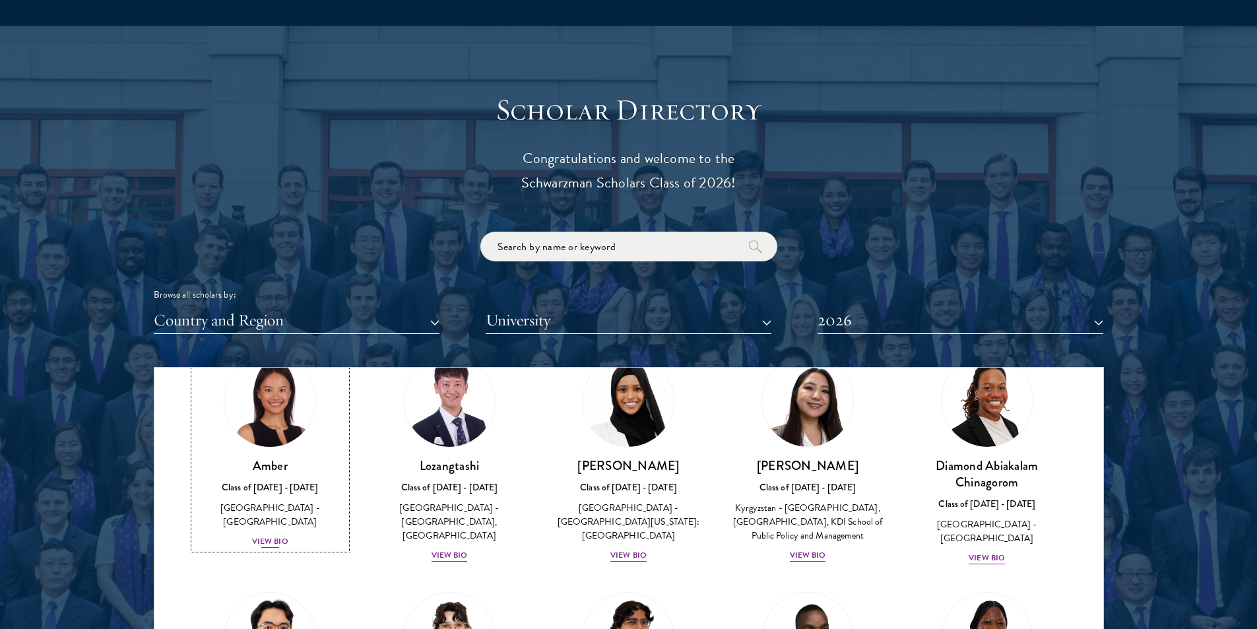
click at [280, 535] on div "View Bio" at bounding box center [270, 541] width 36 height 13
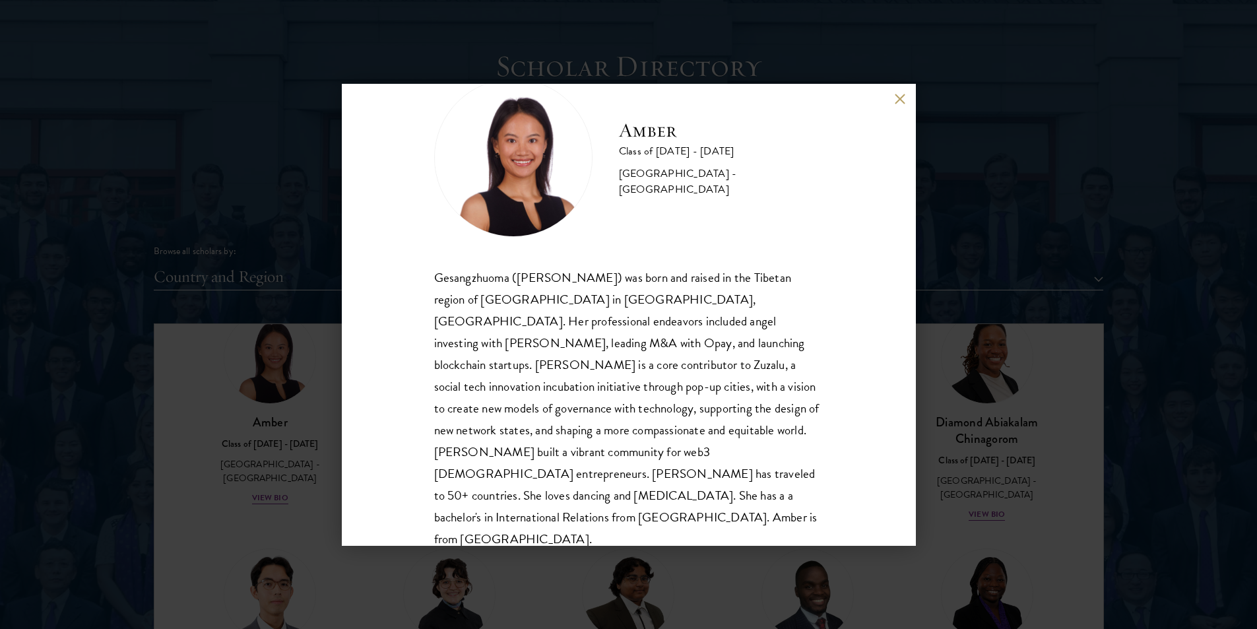
scroll to position [1451, 0]
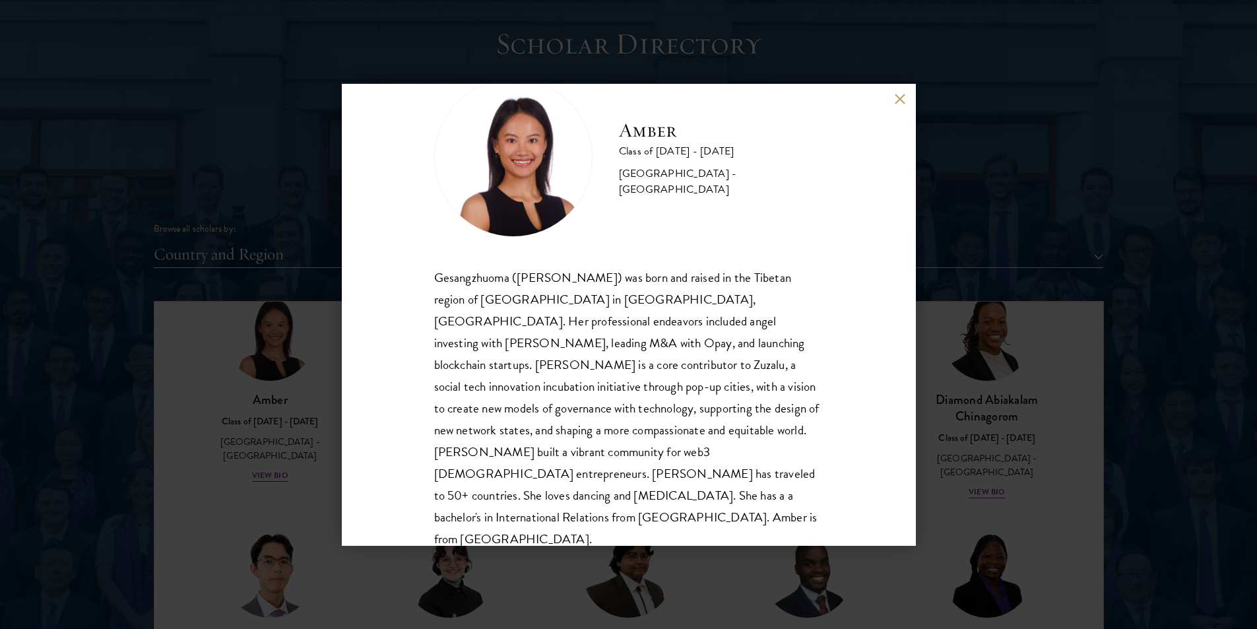
click at [903, 99] on button at bounding box center [900, 99] width 11 height 11
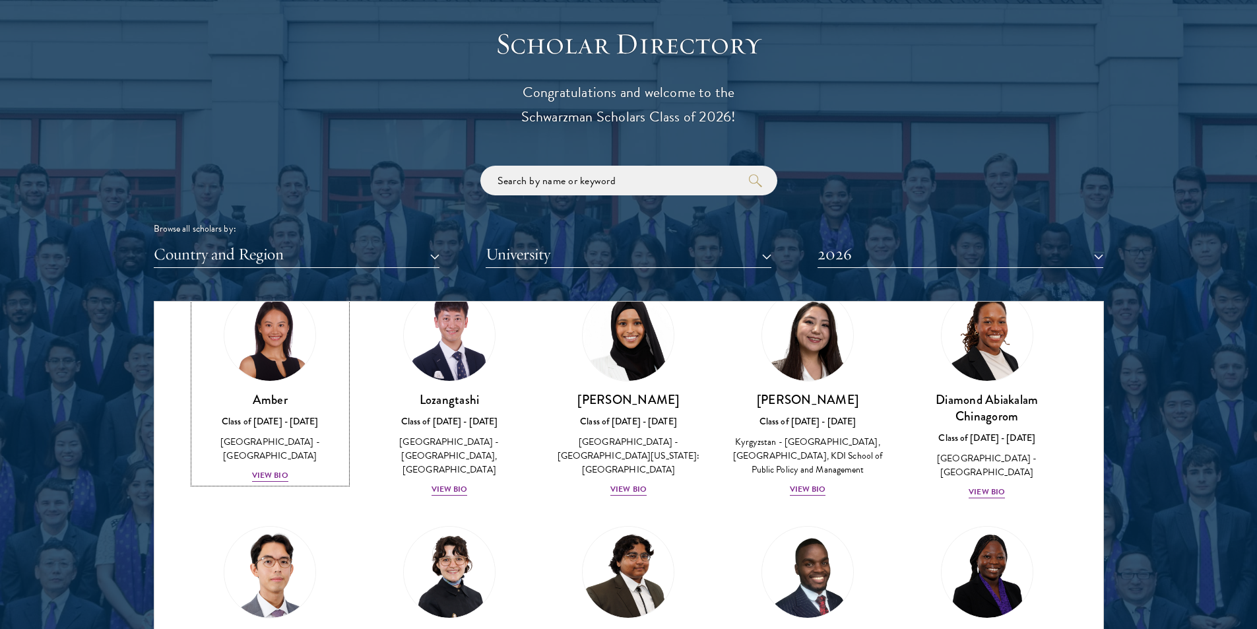
scroll to position [53, 0]
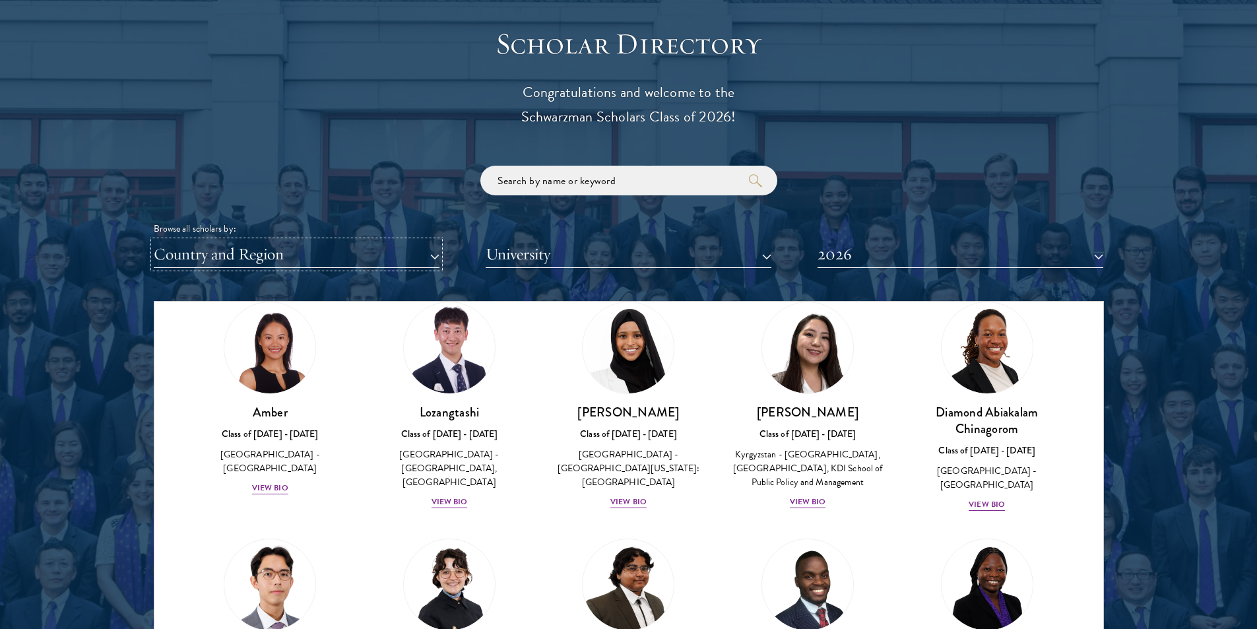
click at [426, 254] on button "Country and Region" at bounding box center [297, 254] width 286 height 27
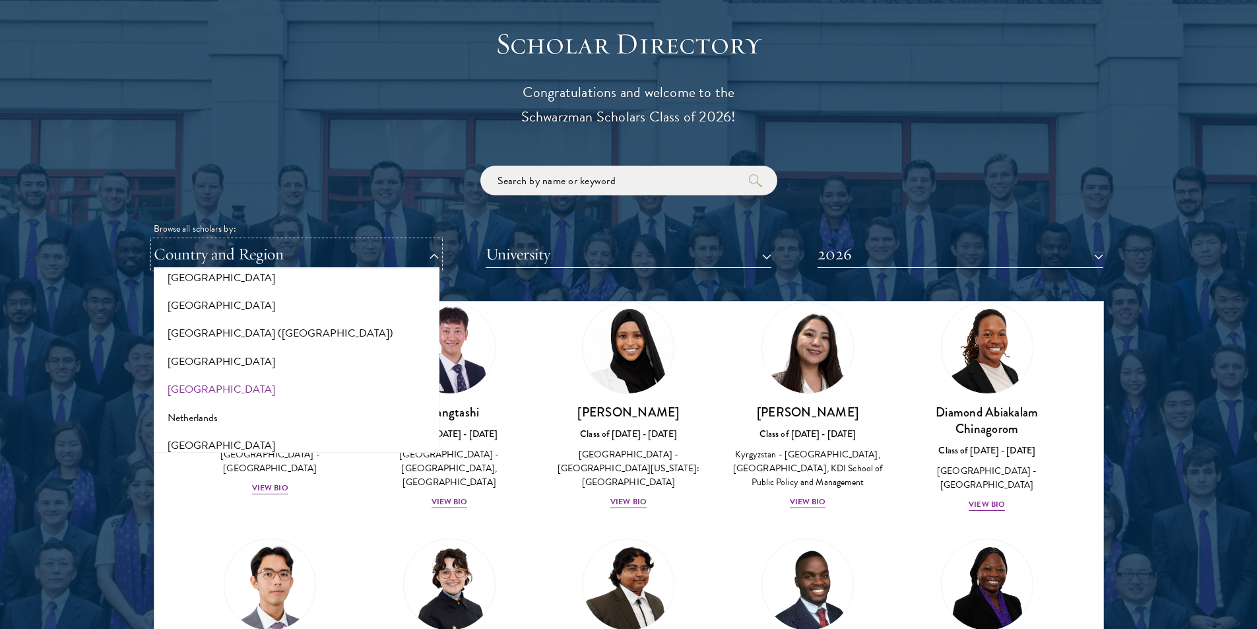
scroll to position [1716, 0]
click at [199, 421] on button "[GEOGRAPHIC_DATA]" at bounding box center [297, 423] width 278 height 28
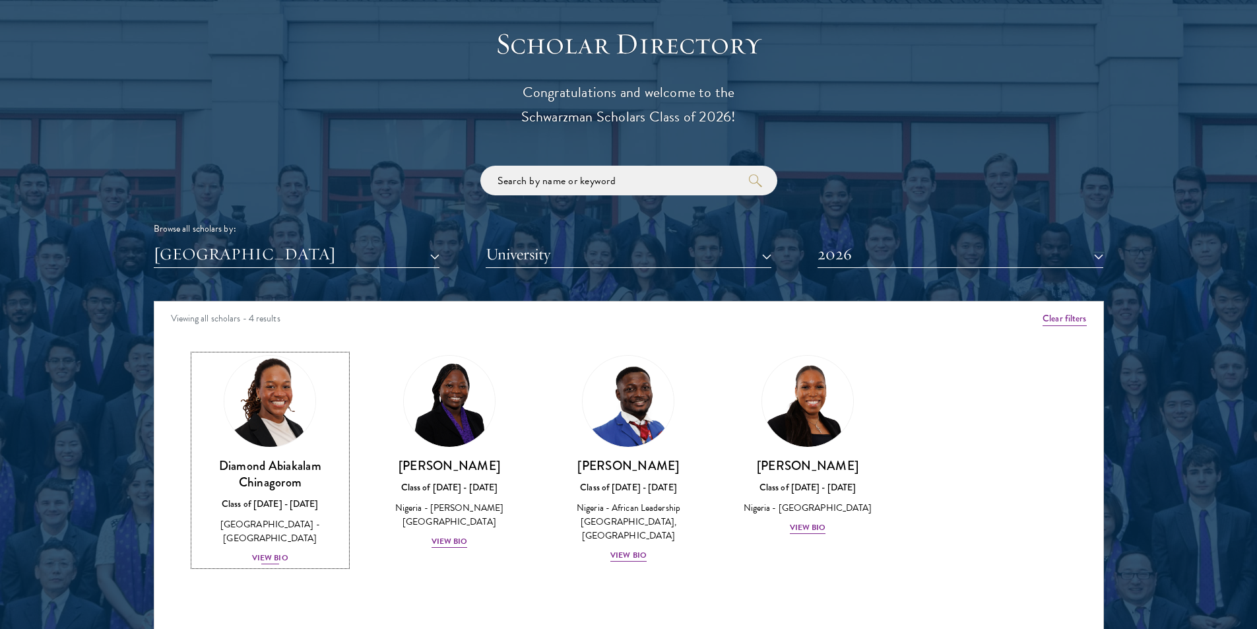
click at [285, 552] on div "View Bio" at bounding box center [270, 558] width 36 height 13
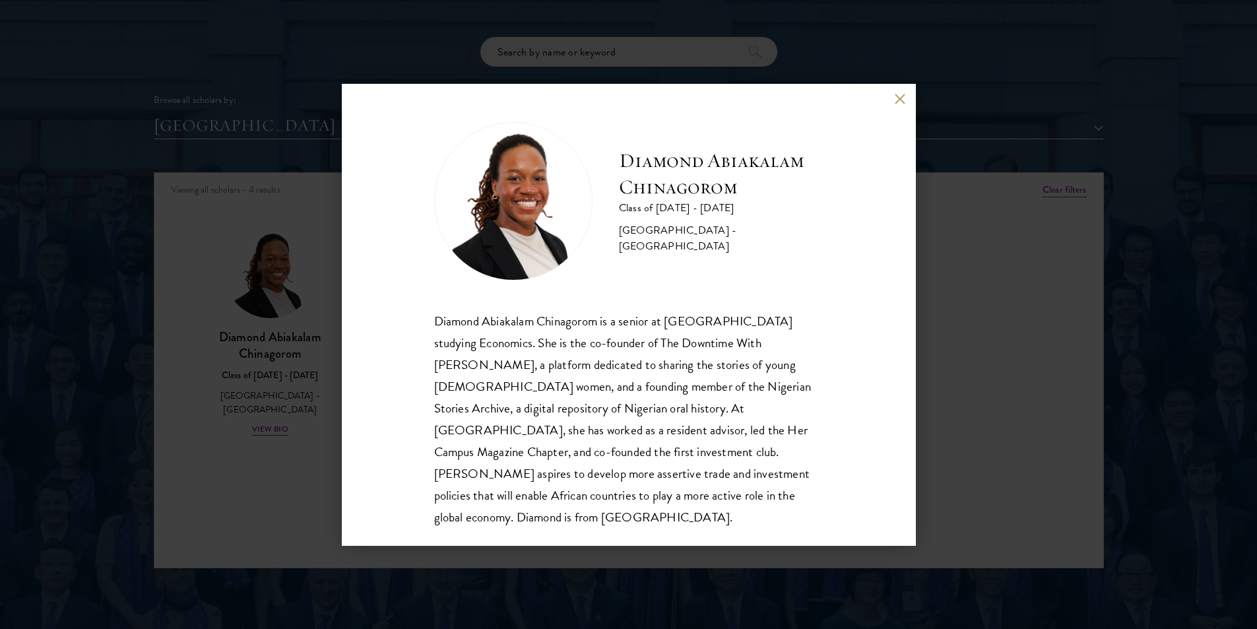
scroll to position [1583, 0]
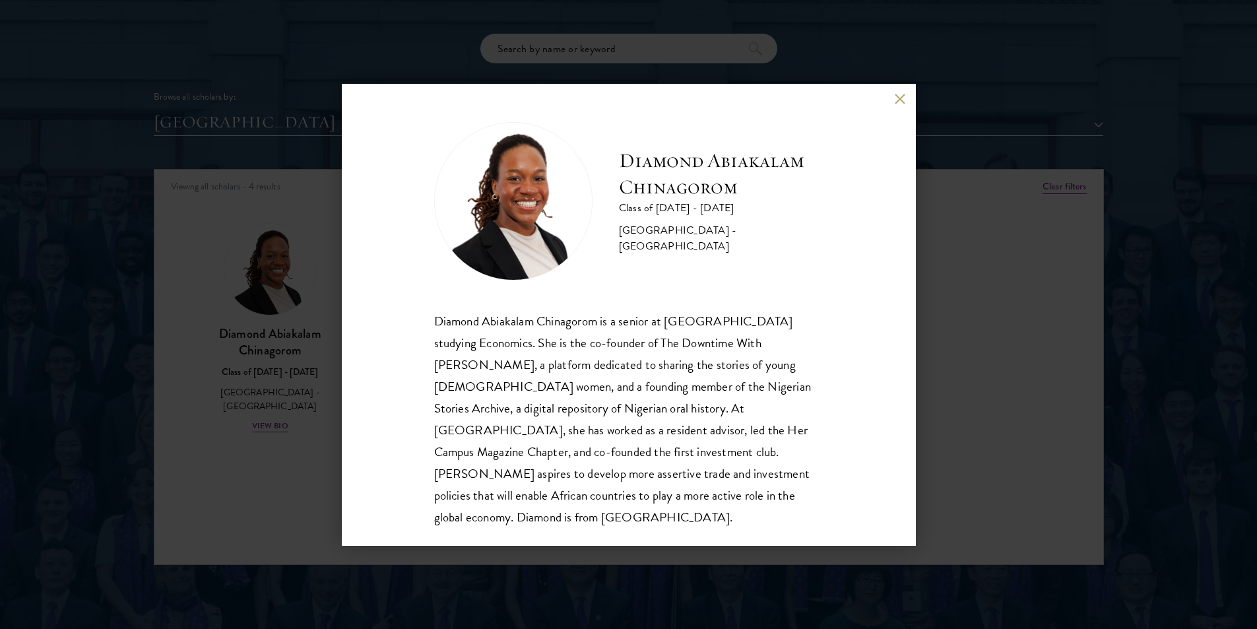
click at [900, 97] on button at bounding box center [900, 99] width 11 height 11
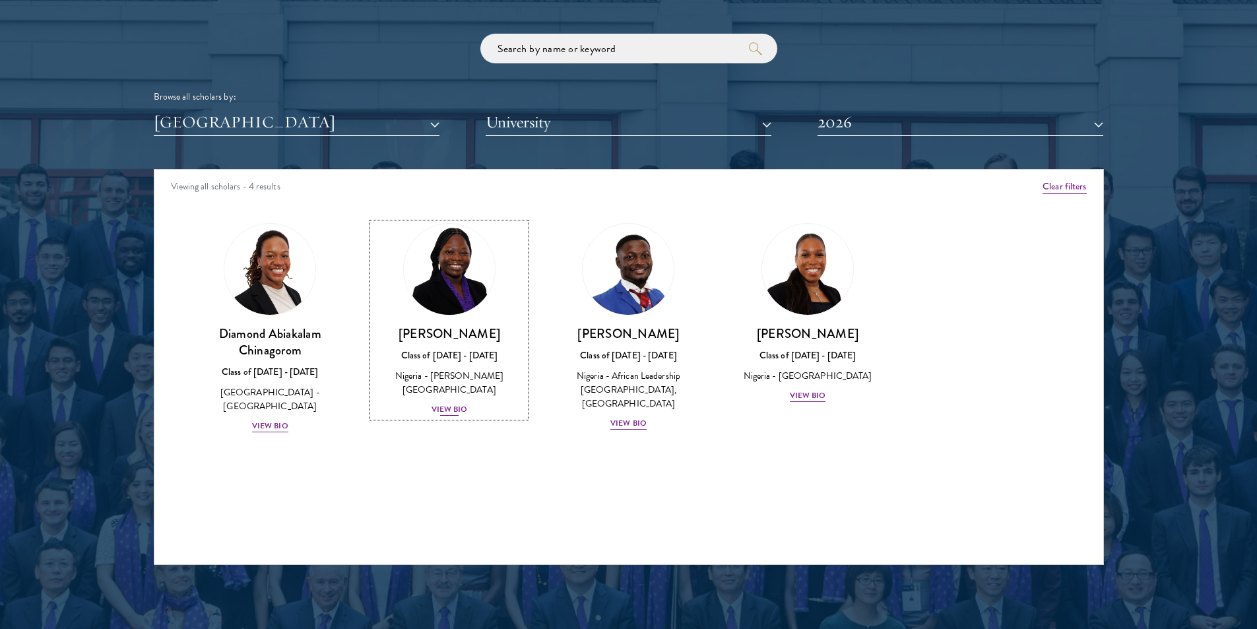
click at [440, 403] on div "View Bio" at bounding box center [450, 409] width 36 height 13
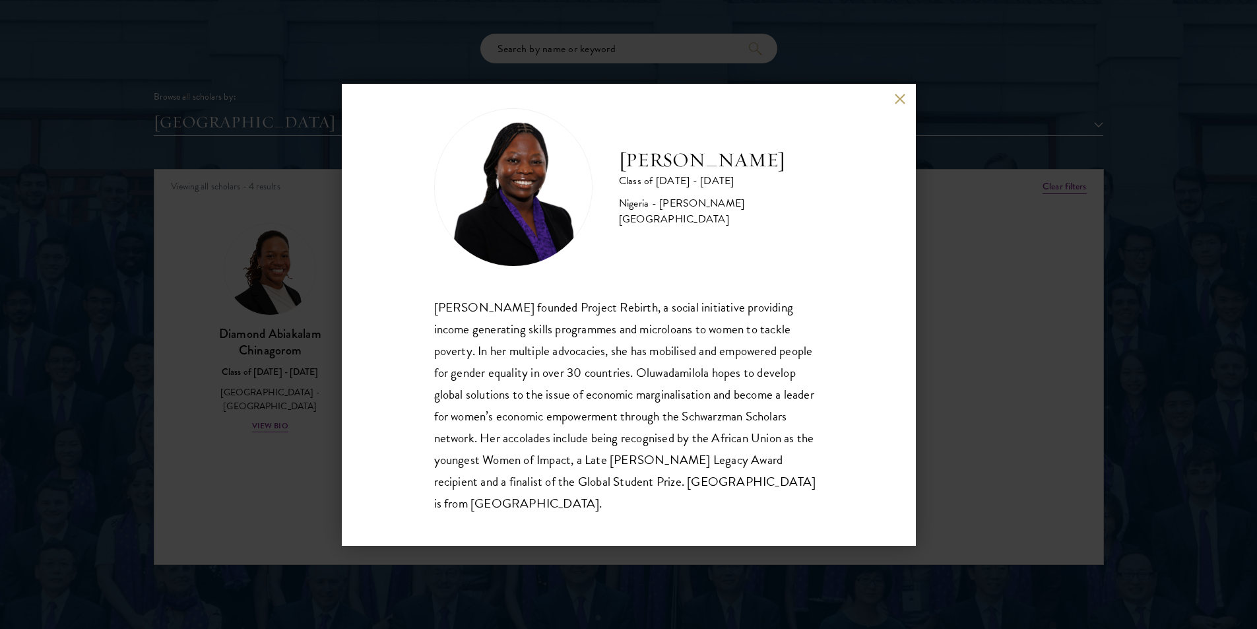
scroll to position [23, 0]
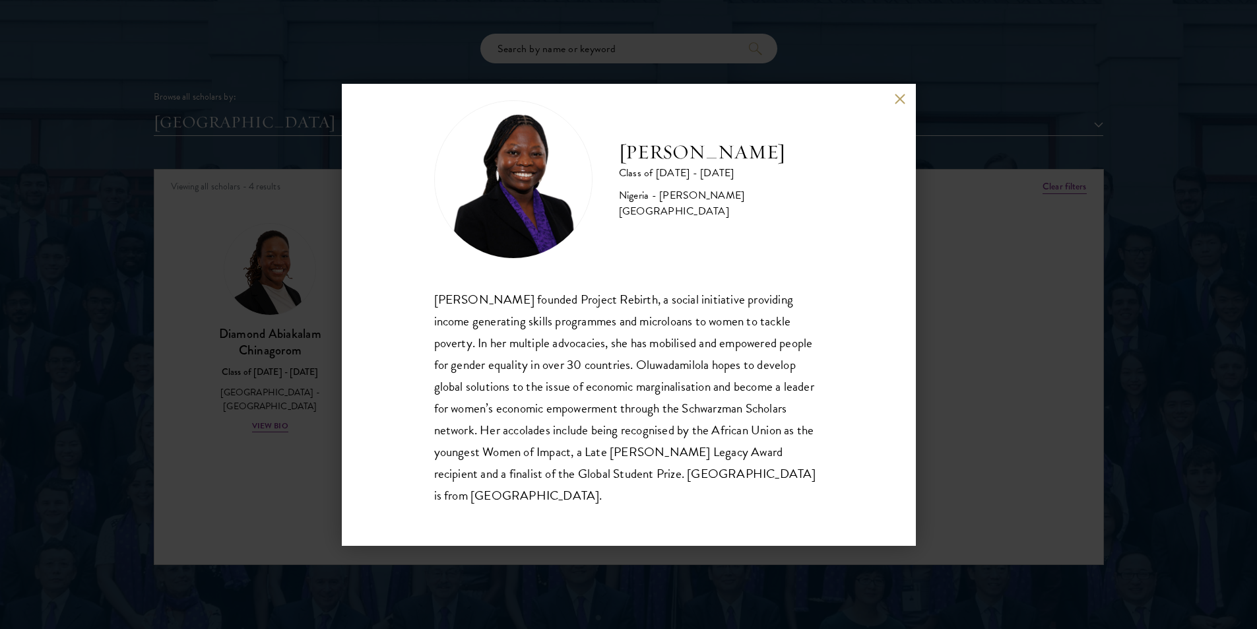
click at [986, 413] on div "[PERSON_NAME] Class of [DATE] - [DATE] [GEOGRAPHIC_DATA] - [PERSON_NAME][GEOGRA…" at bounding box center [628, 314] width 1257 height 629
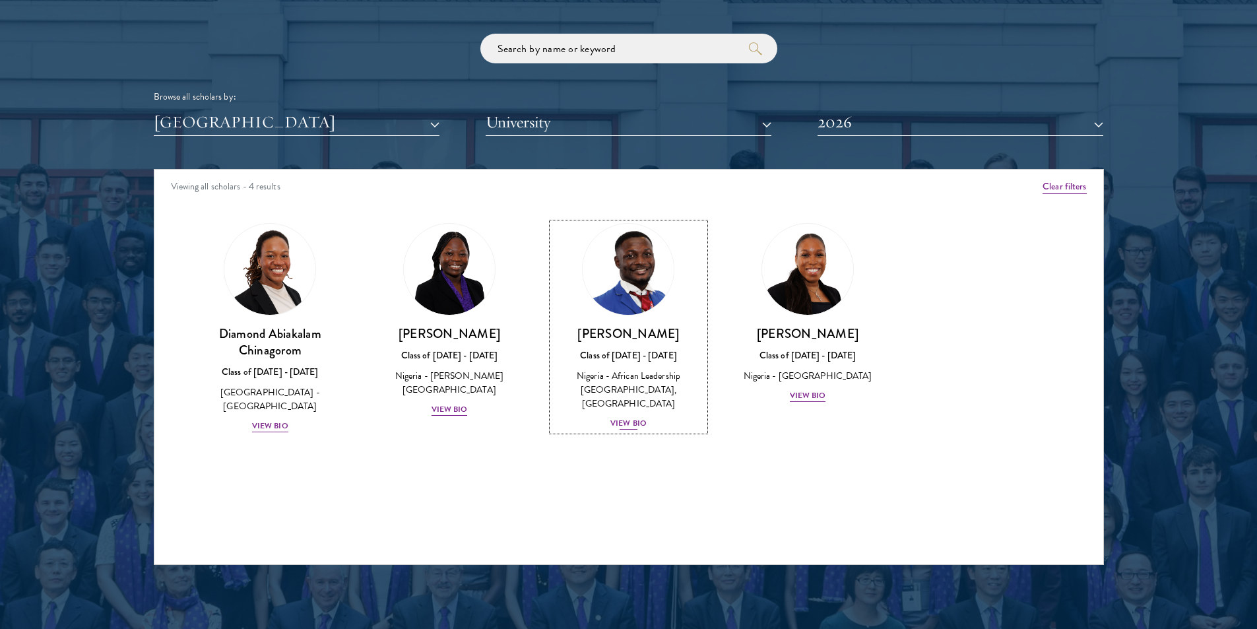
click at [636, 417] on div "View Bio" at bounding box center [628, 423] width 36 height 13
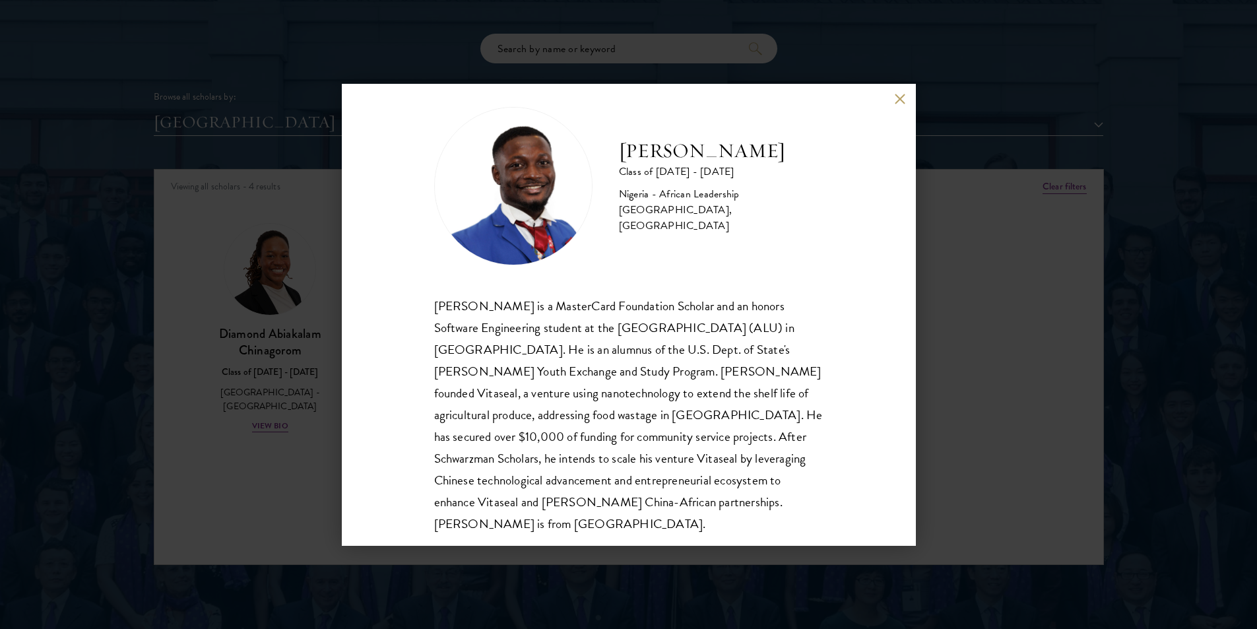
scroll to position [23, 0]
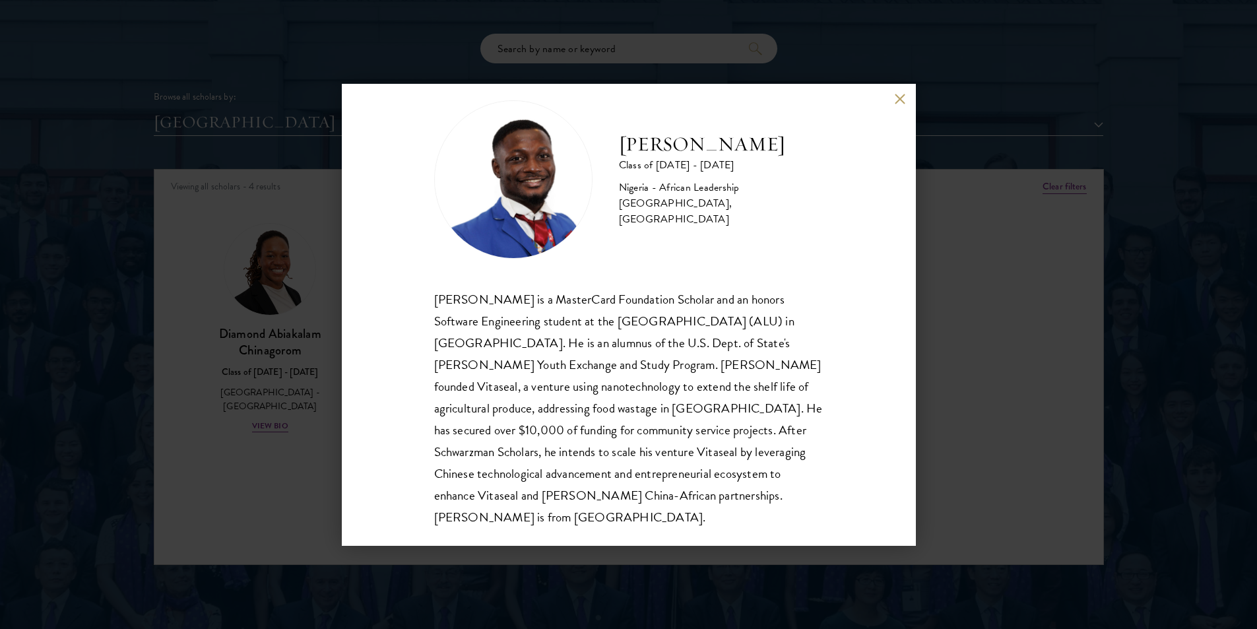
click at [899, 96] on button at bounding box center [900, 99] width 11 height 11
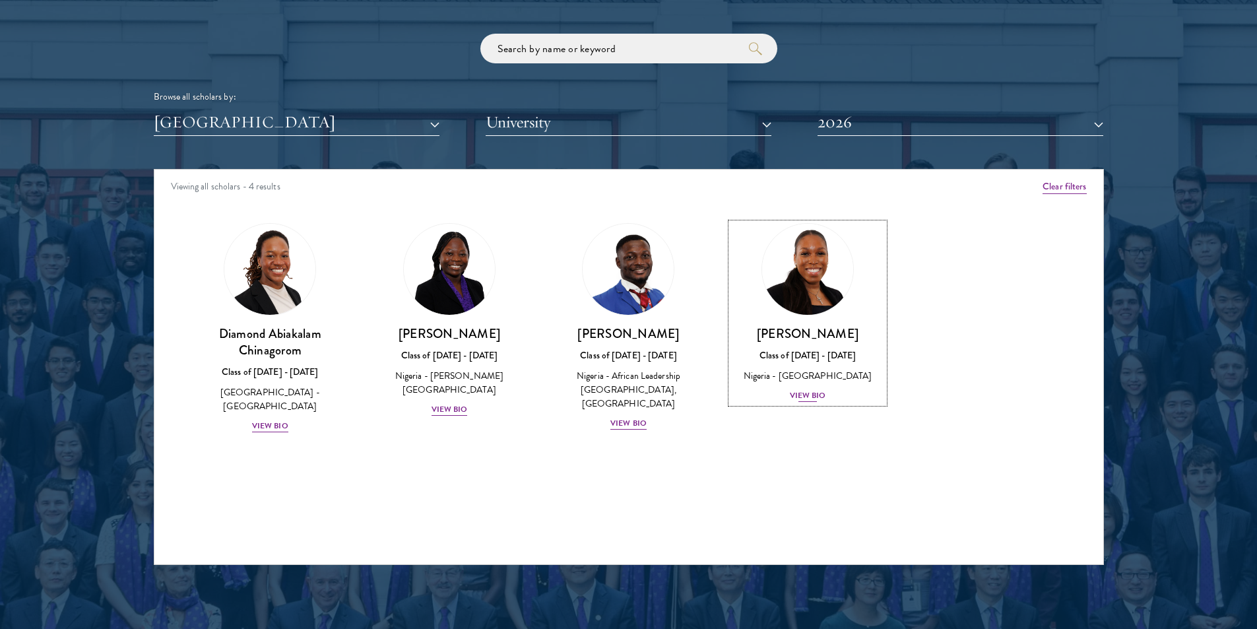
click at [801, 390] on div "View Bio" at bounding box center [808, 395] width 36 height 13
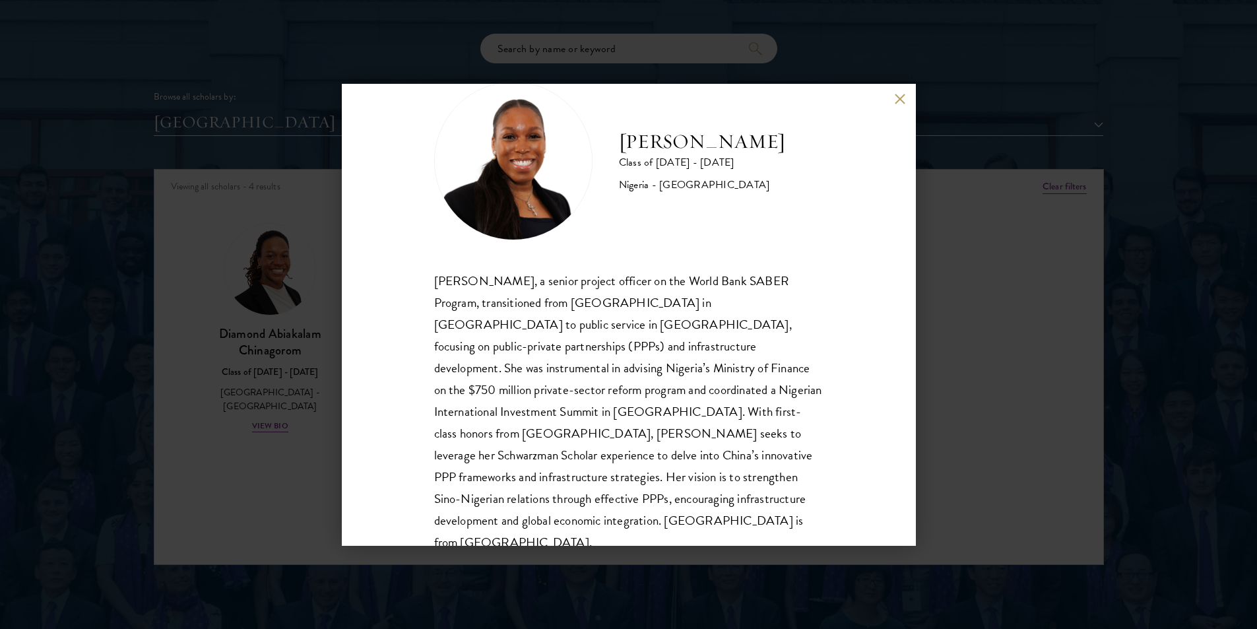
scroll to position [45, 0]
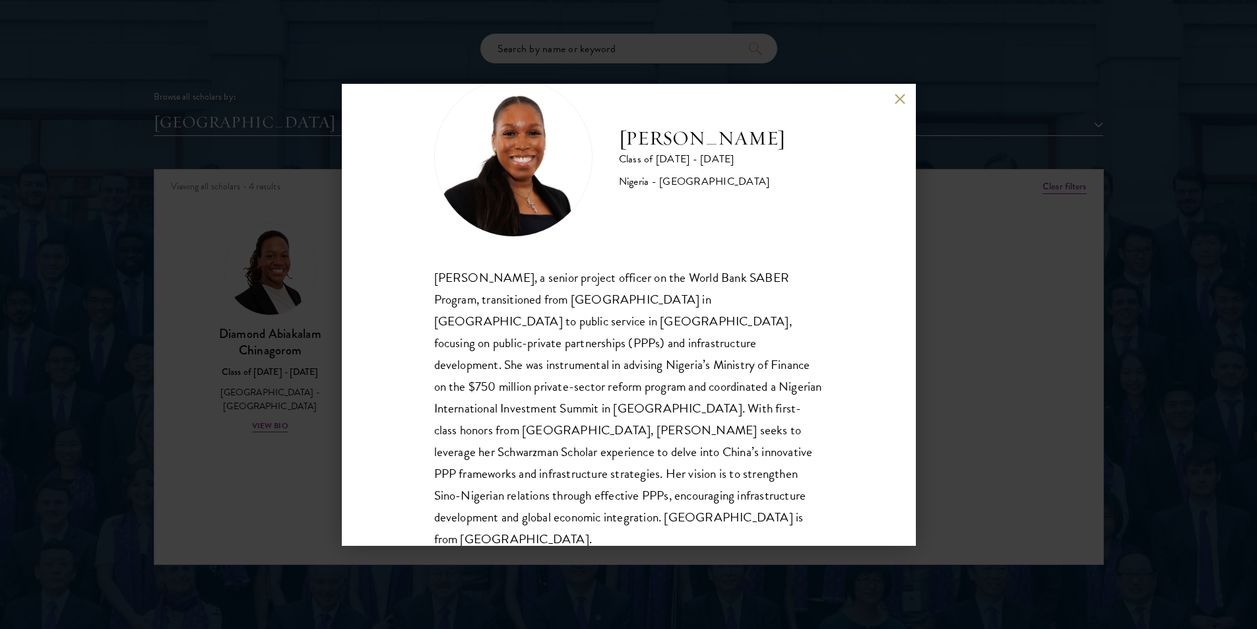
click at [902, 103] on button at bounding box center [900, 99] width 11 height 11
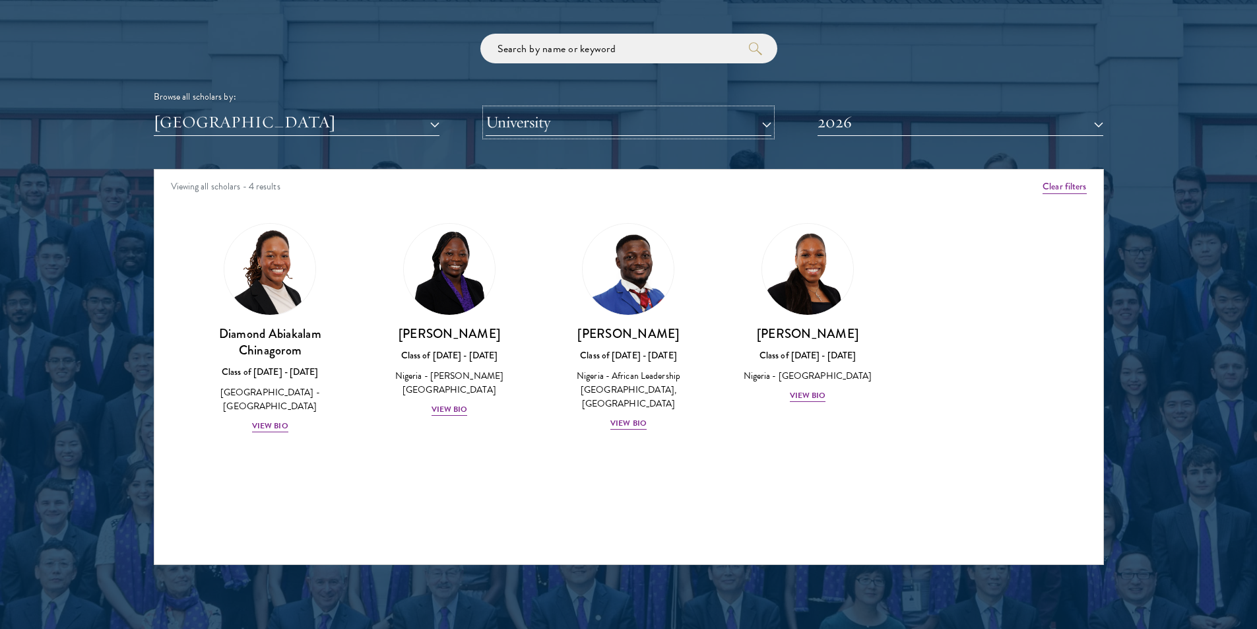
click at [757, 133] on button "University" at bounding box center [629, 122] width 286 height 27
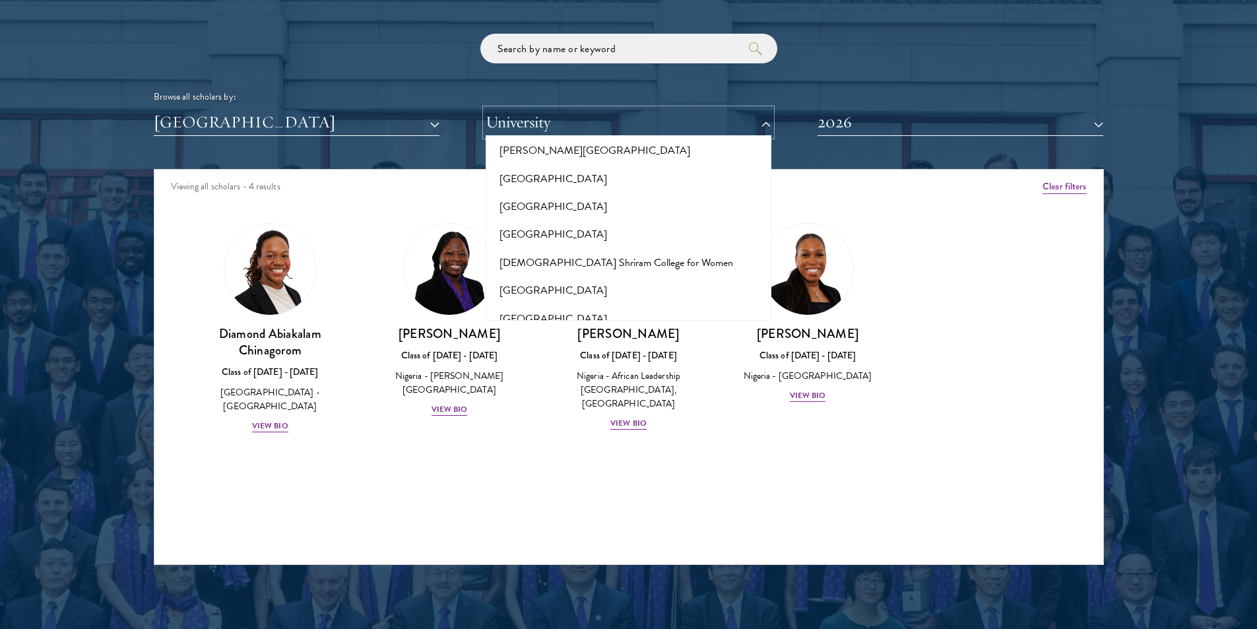
scroll to position [4289, 0]
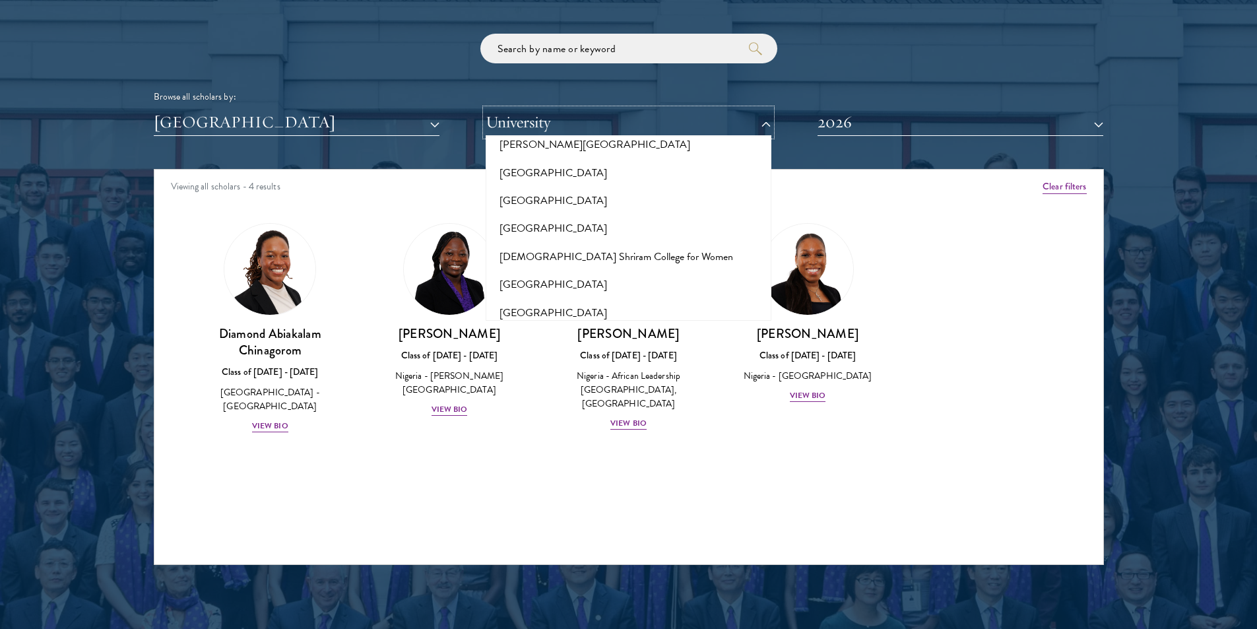
click at [634, 122] on button "University" at bounding box center [629, 122] width 286 height 27
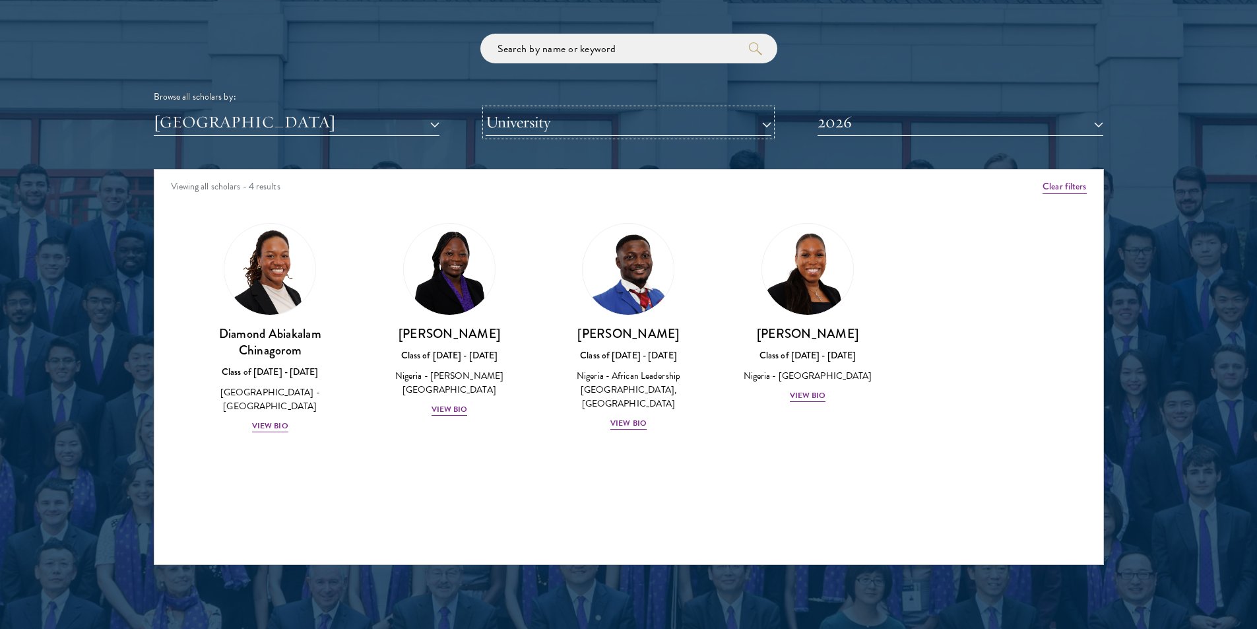
click at [634, 122] on button "University" at bounding box center [629, 122] width 286 height 27
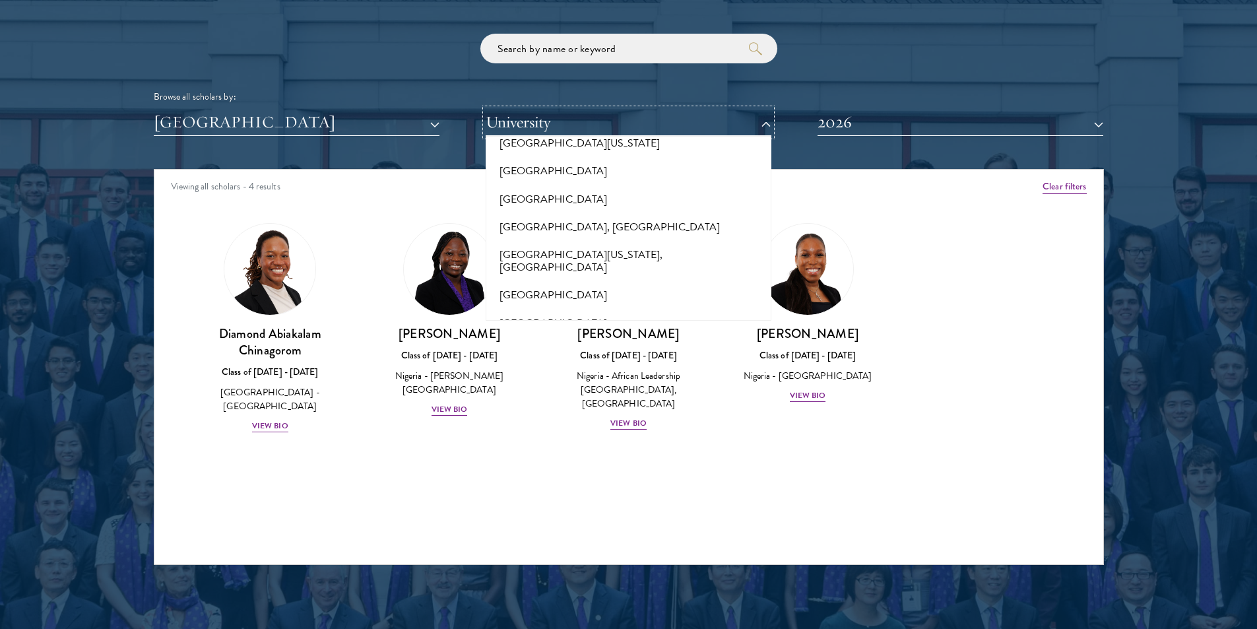
scroll to position [11416, 0]
click at [989, 256] on div "Amber Class of [DATE] - [DATE] [GEOGRAPHIC_DATA] - [GEOGRAPHIC_DATA] View Bio C…" at bounding box center [628, 340] width 949 height 267
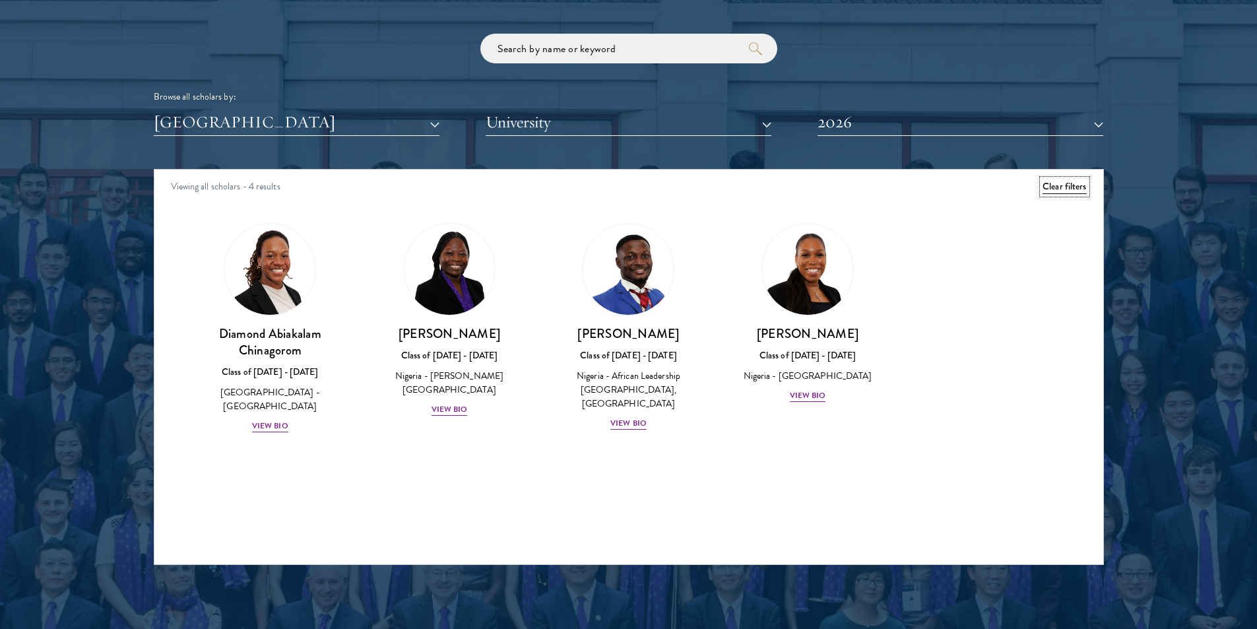
click at [1049, 190] on button "Clear filters" at bounding box center [1065, 186] width 44 height 15
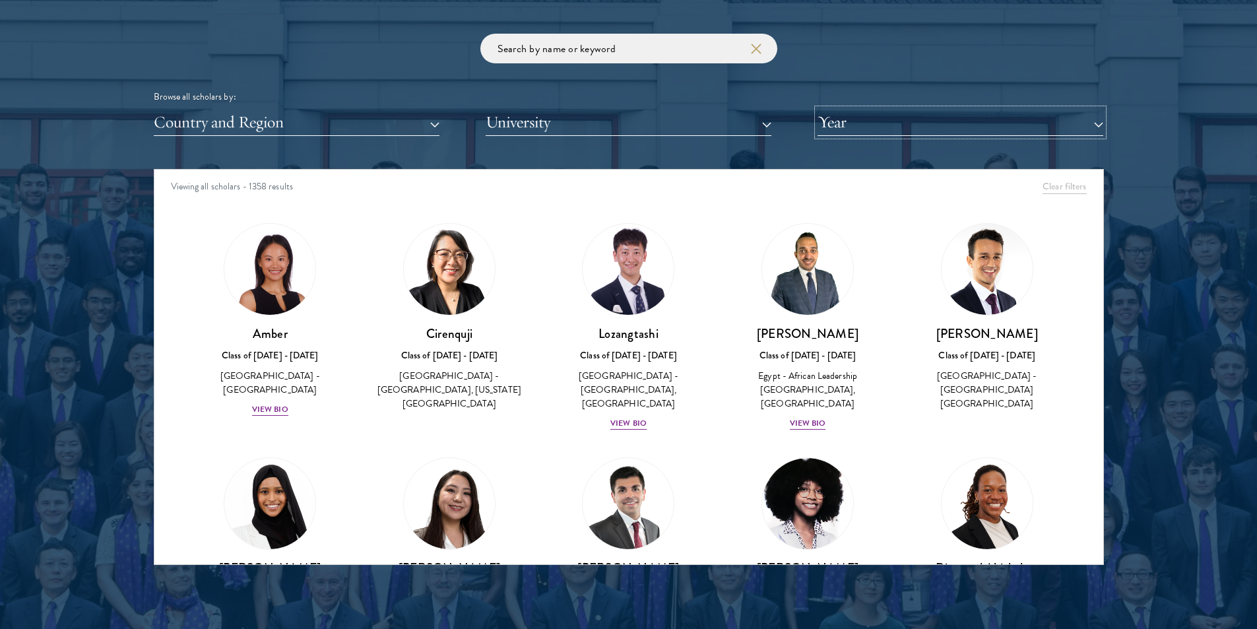
click at [1049, 121] on button "Year" at bounding box center [961, 122] width 286 height 27
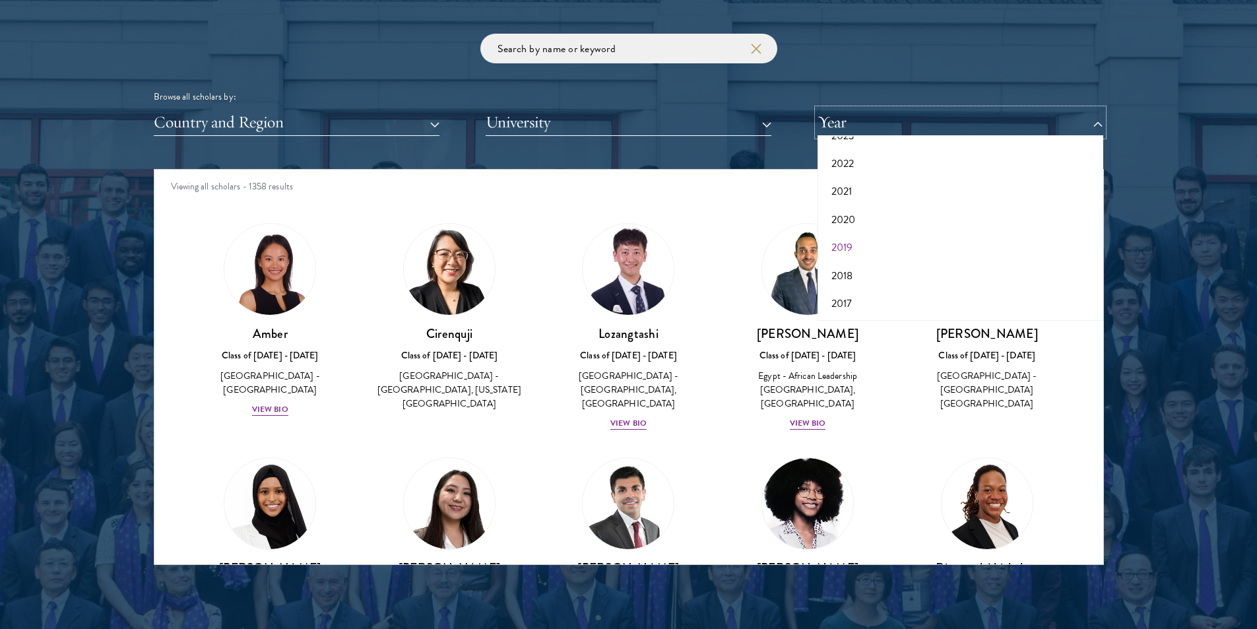
scroll to position [137, 0]
click at [897, 306] on button "2017" at bounding box center [961, 303] width 278 height 28
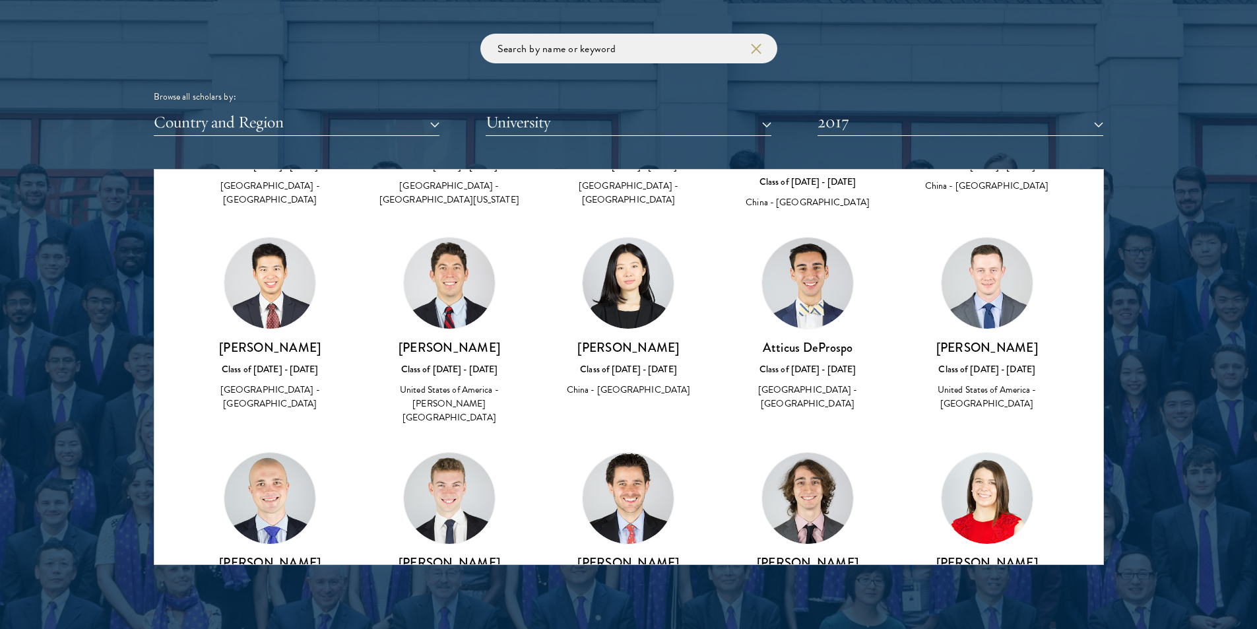
scroll to position [858, 0]
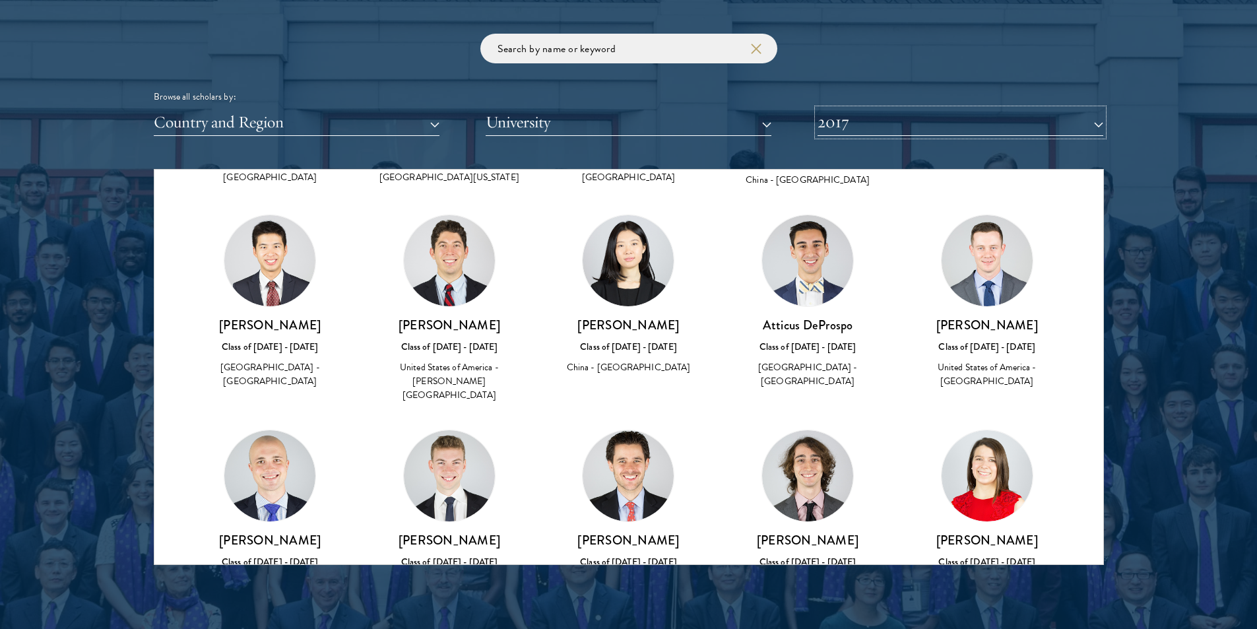
click at [976, 117] on button "2017" at bounding box center [961, 122] width 286 height 27
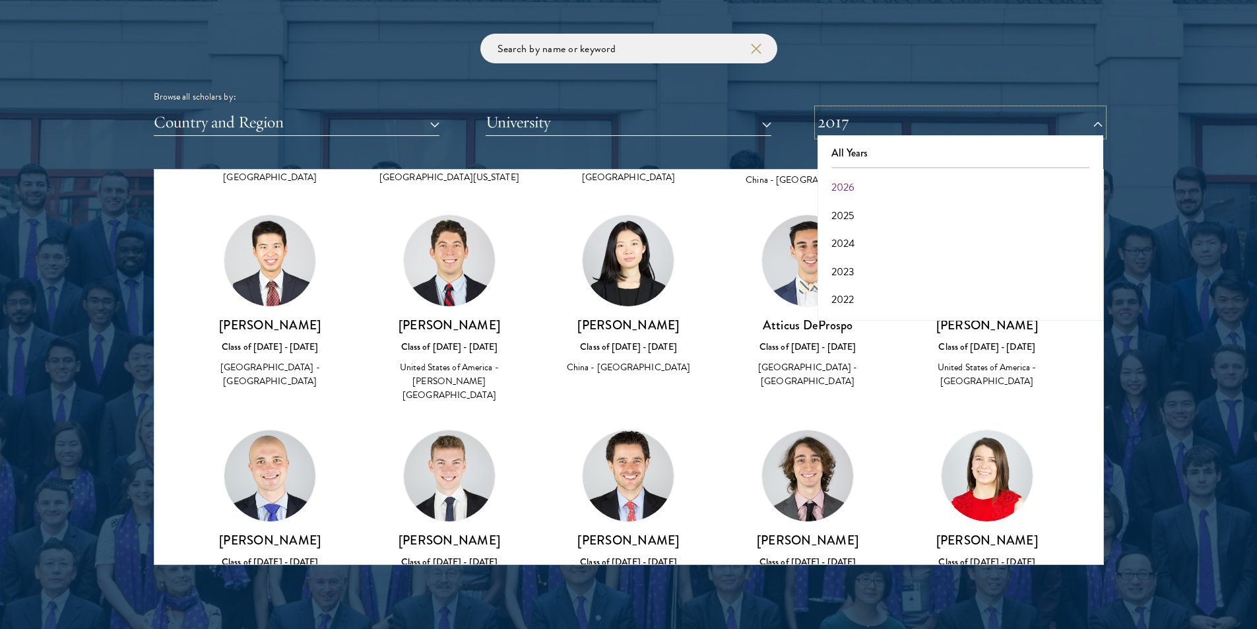
scroll to position [0, 0]
click at [893, 213] on button "2025" at bounding box center [961, 217] width 278 height 28
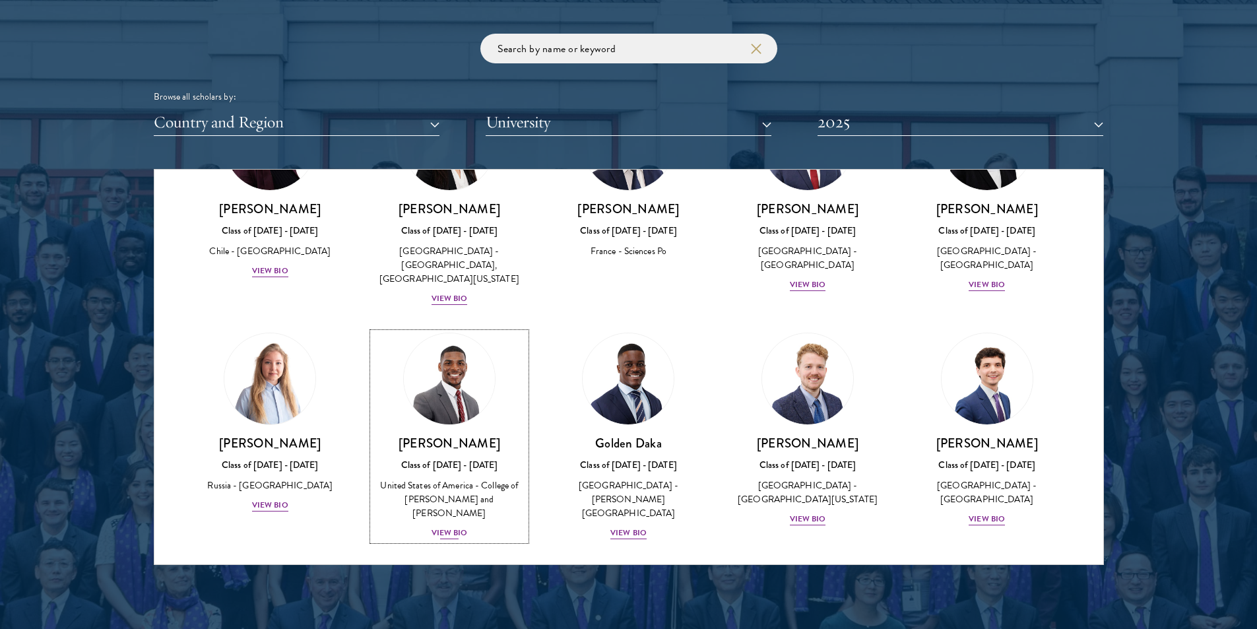
click at [461, 329] on img at bounding box center [449, 379] width 100 height 100
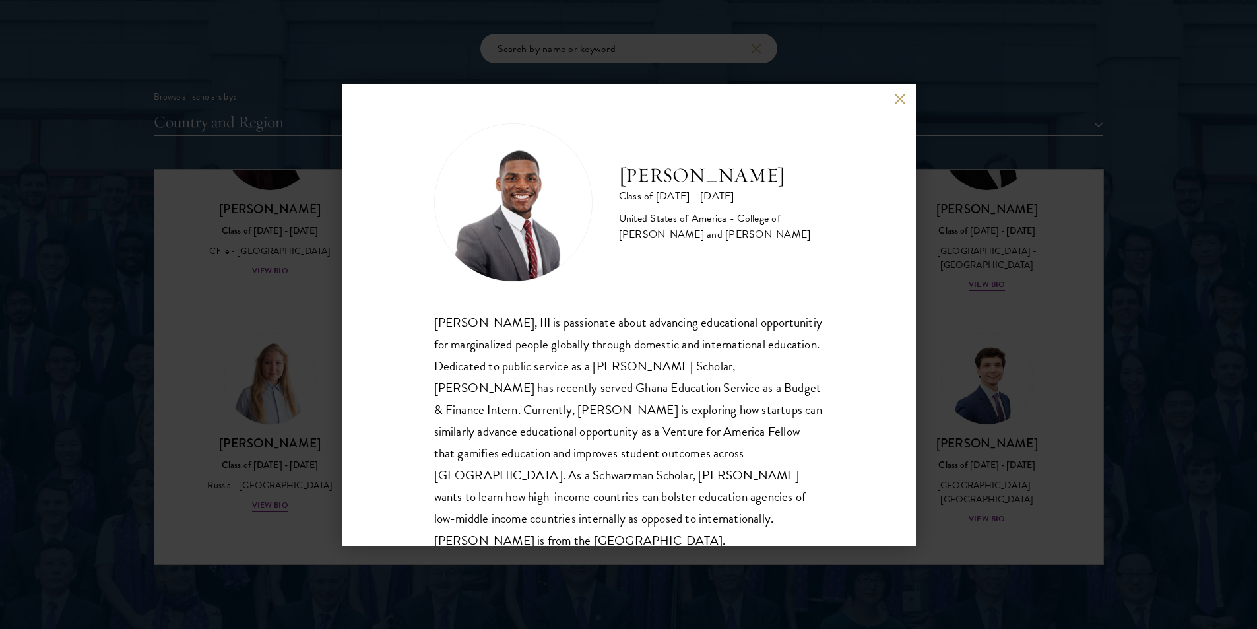
click at [896, 102] on button at bounding box center [900, 99] width 11 height 11
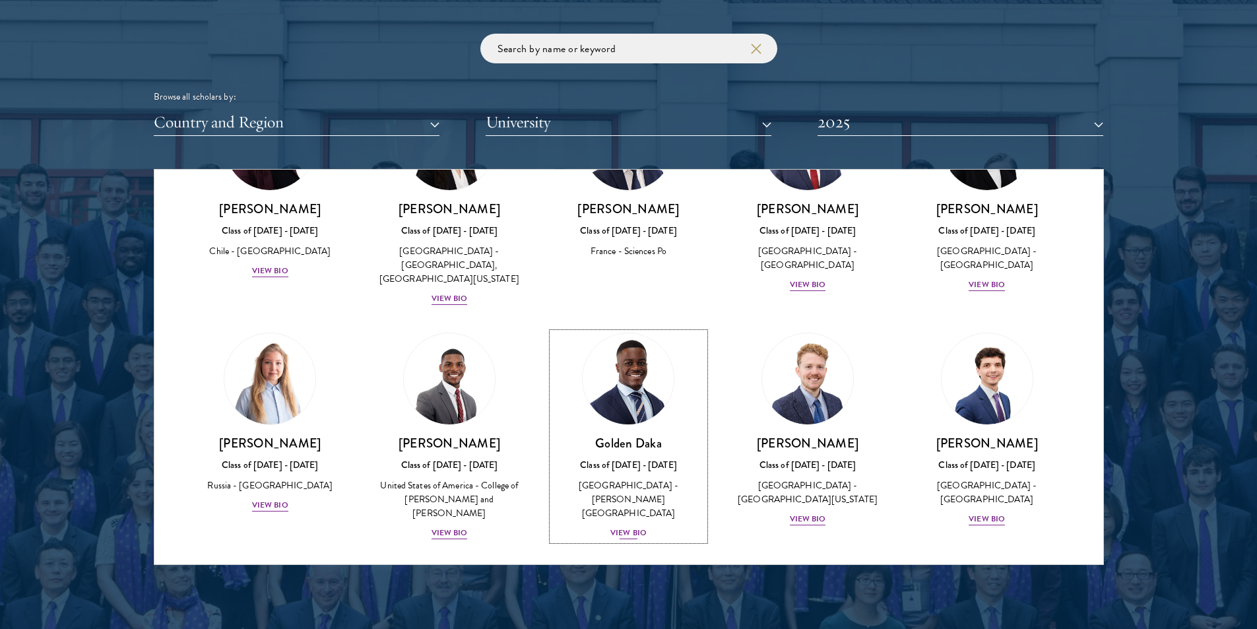
click at [636, 329] on img at bounding box center [629, 379] width 100 height 100
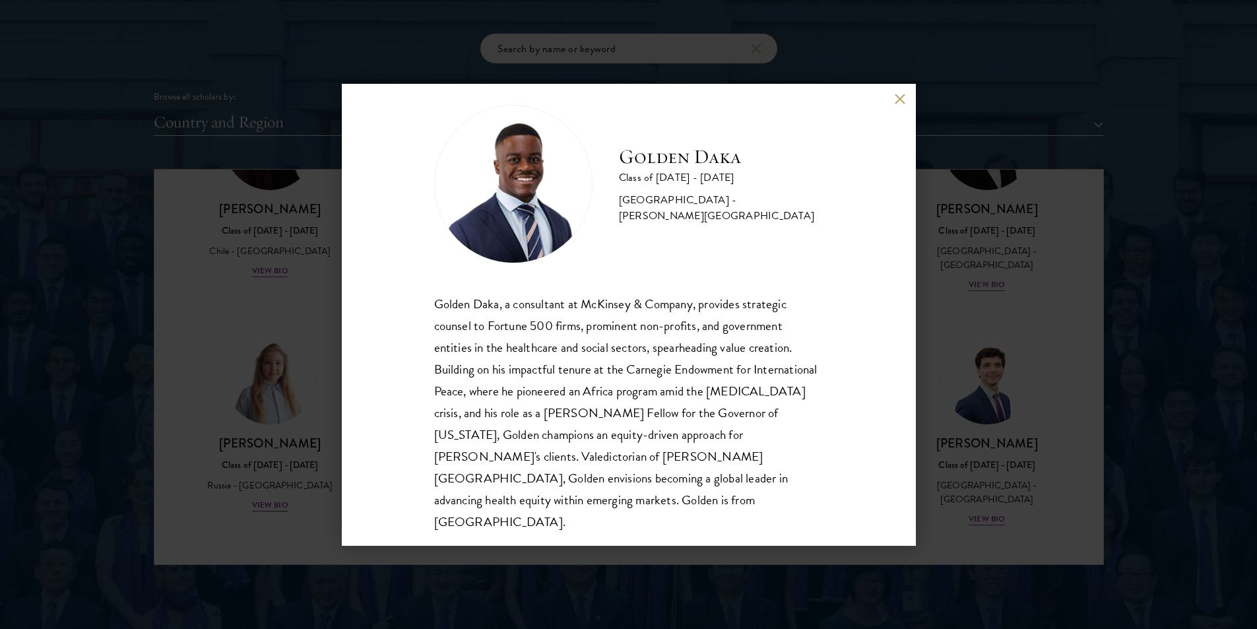
scroll to position [23, 0]
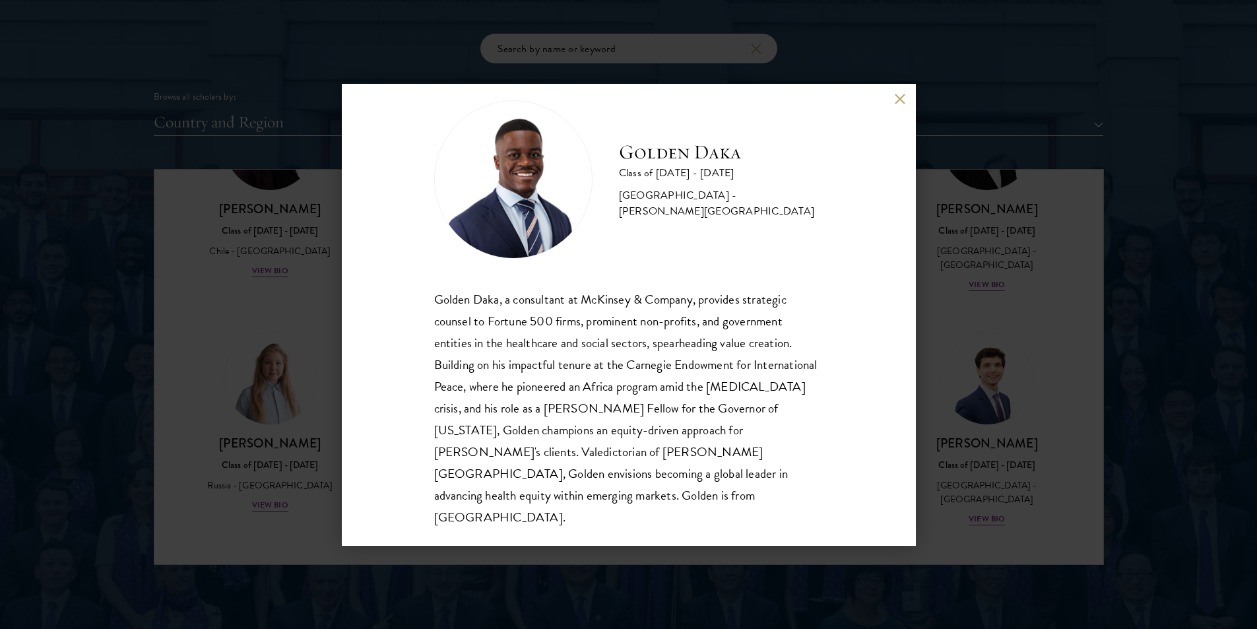
click at [893, 106] on div "Golden Daka Class of [DATE] - [DATE] [GEOGRAPHIC_DATA] - [PERSON_NAME][GEOGRAPH…" at bounding box center [629, 315] width 574 height 462
click at [901, 99] on button at bounding box center [900, 99] width 11 height 11
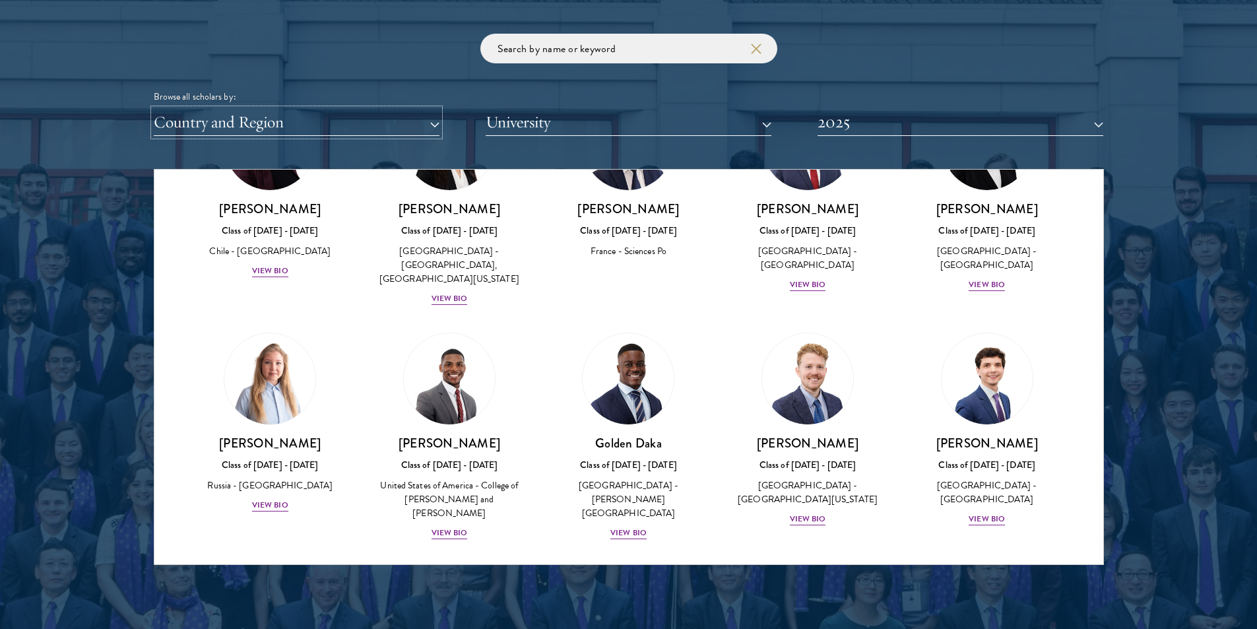
click at [408, 122] on button "Country and Region" at bounding box center [297, 122] width 286 height 27
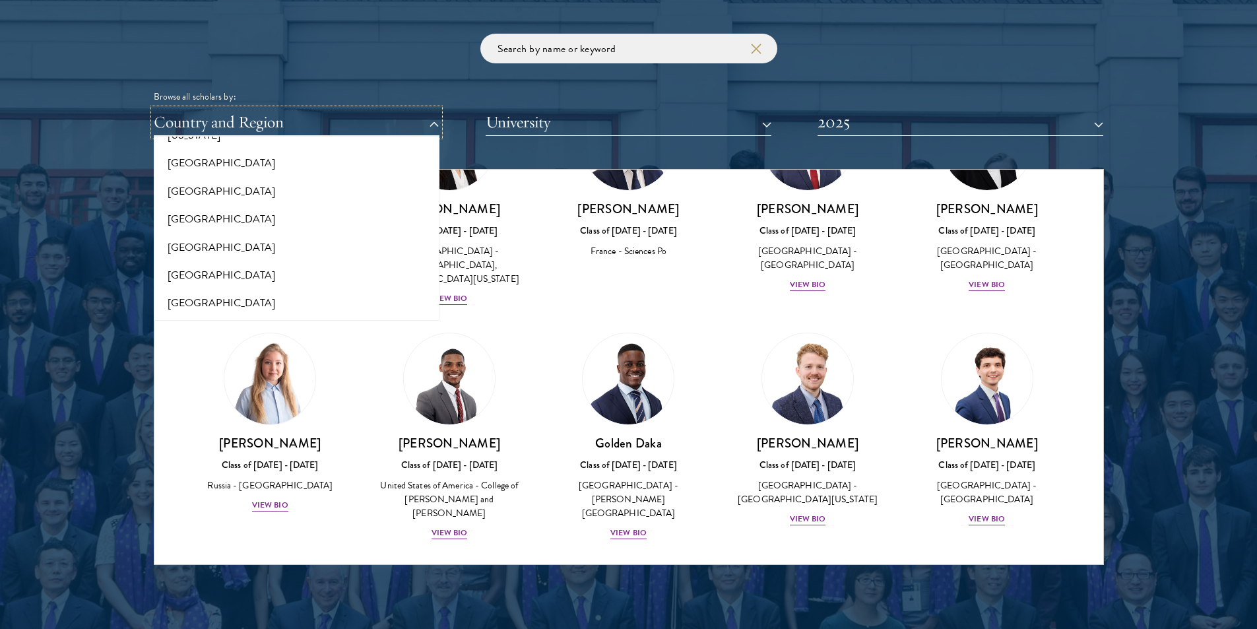
scroll to position [787, 0]
click at [297, 222] on button "[GEOGRAPHIC_DATA]" at bounding box center [297, 213] width 278 height 28
